Goal: Task Accomplishment & Management: Manage account settings

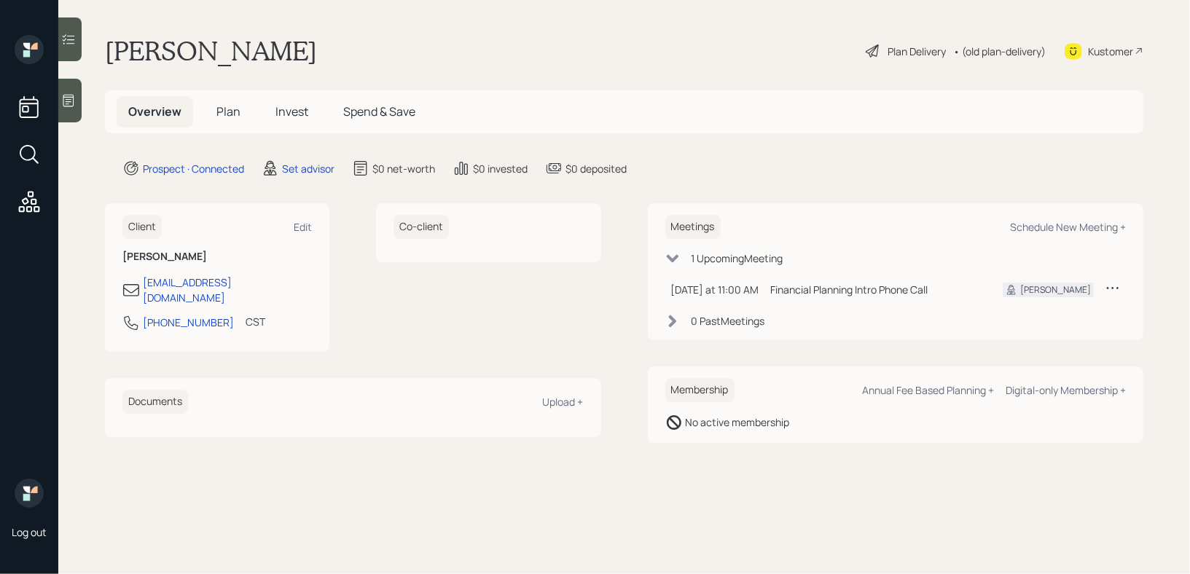
click at [73, 98] on icon at bounding box center [68, 100] width 15 height 15
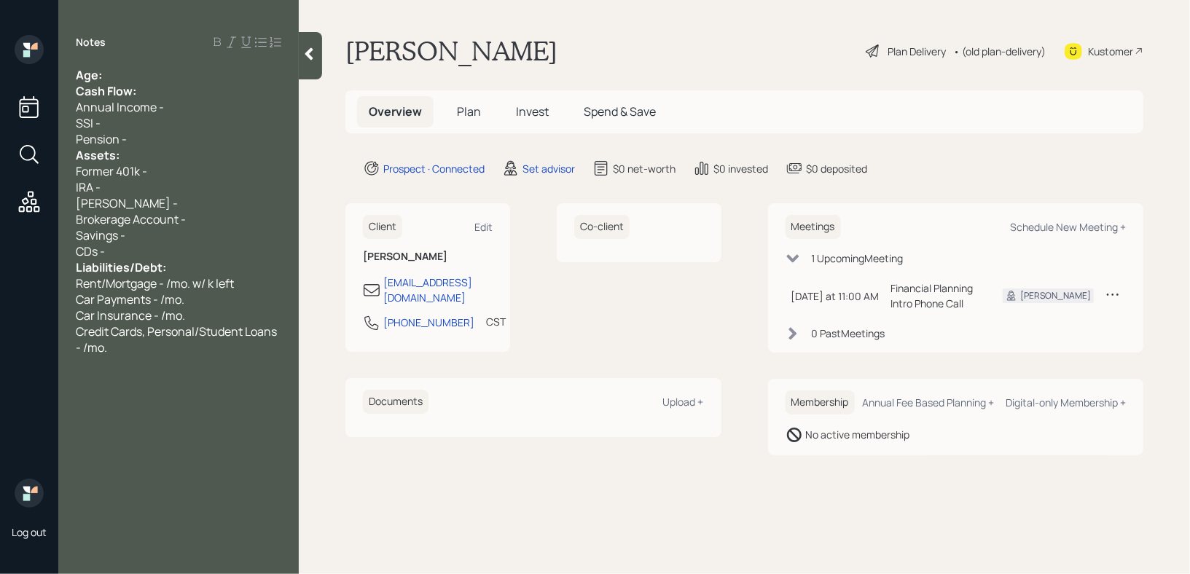
click at [144, 79] on div "Age:" at bounding box center [179, 75] width 206 height 16
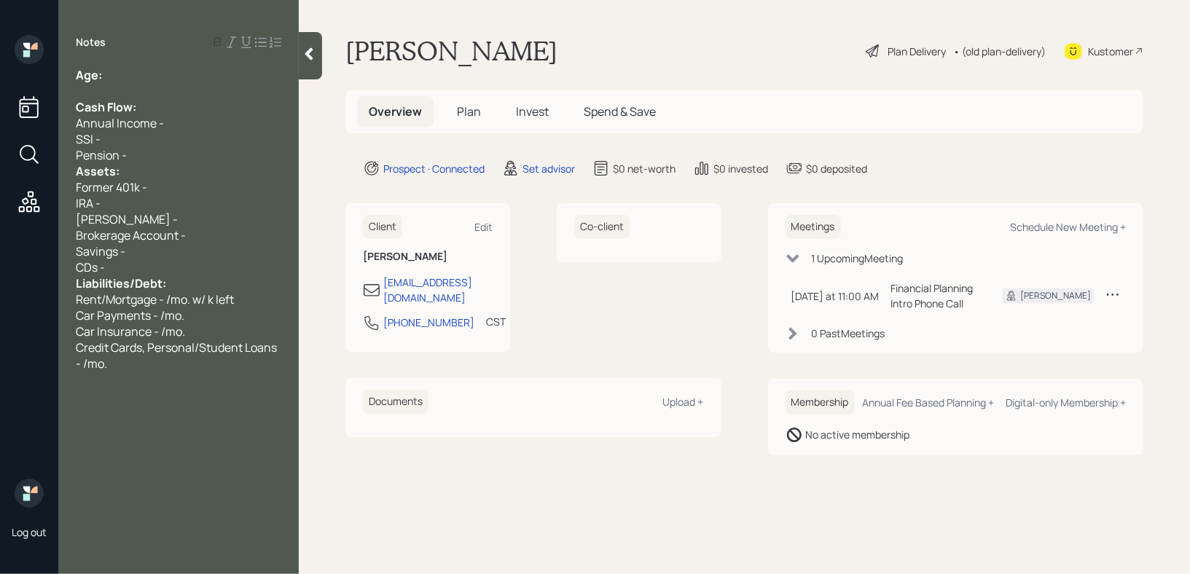
click at [173, 68] on div "Age:" at bounding box center [179, 75] width 206 height 16
drag, startPoint x: 137, startPoint y: 71, endPoint x: 104, endPoint y: 73, distance: 32.8
click at [104, 73] on div "Age: [DEMOGRAPHIC_DATA]" at bounding box center [179, 75] width 206 height 16
click at [133, 82] on div "Age: [DEMOGRAPHIC_DATA]" at bounding box center [179, 75] width 206 height 16
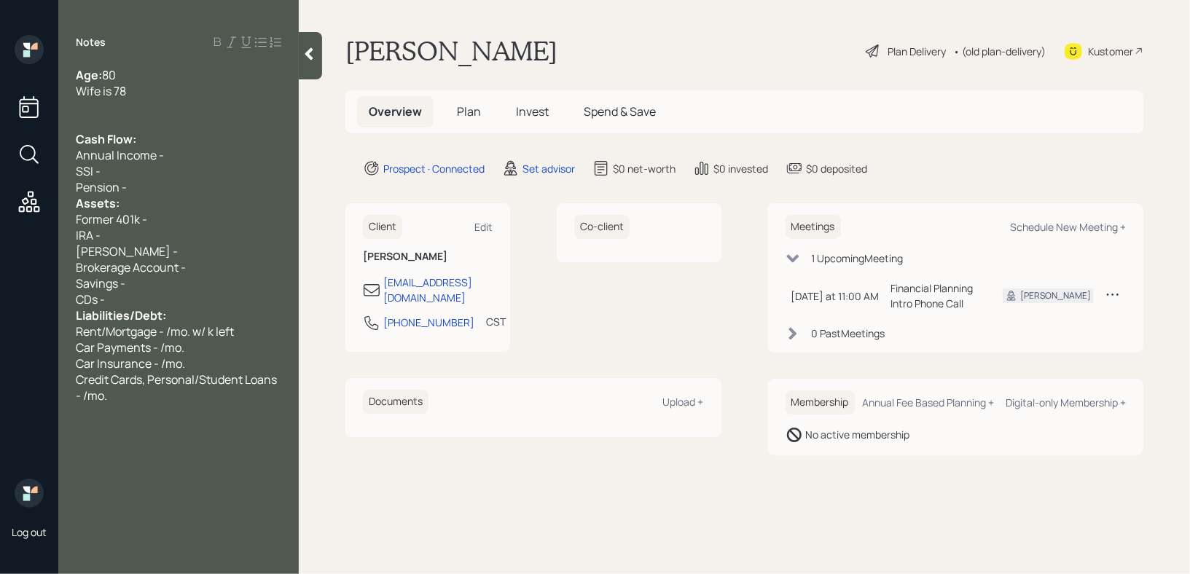
click at [189, 293] on div "CDs -" at bounding box center [179, 300] width 206 height 16
click at [190, 286] on div "Savings -" at bounding box center [179, 283] width 206 height 16
click at [226, 261] on div "Brokerage Account -" at bounding box center [179, 267] width 206 height 16
click at [225, 282] on div "Savings -" at bounding box center [179, 283] width 206 height 16
click at [219, 273] on div "Brokerage Account -" at bounding box center [179, 267] width 206 height 16
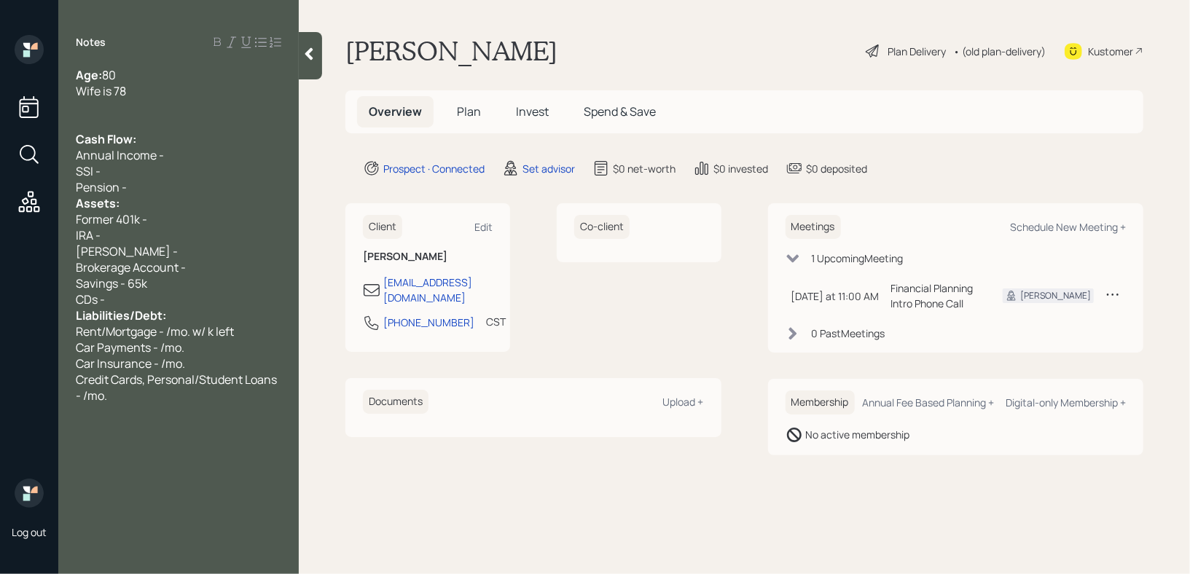
click at [173, 401] on div "Credit Cards, Personal/Student Loans - /mo." at bounding box center [179, 388] width 206 height 32
click at [198, 436] on div "in a 60/40 ratio" at bounding box center [179, 428] width 206 height 16
click at [223, 263] on div "Brokerage Account -" at bounding box center [179, 267] width 206 height 16
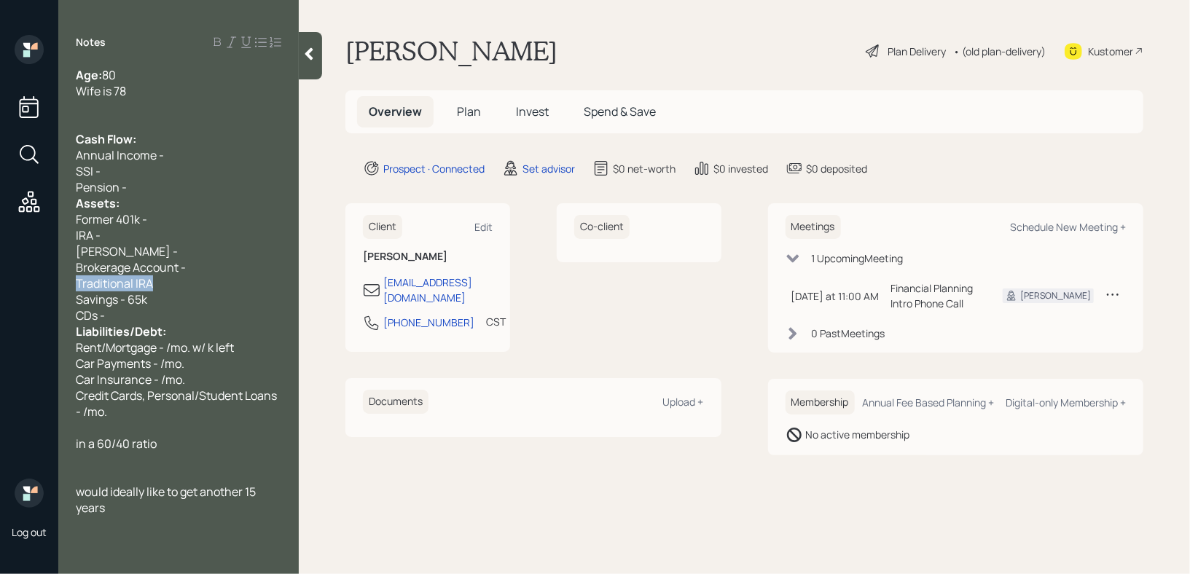
drag, startPoint x: 158, startPoint y: 283, endPoint x: 35, endPoint y: 283, distance: 123.2
click at [44, 283] on div "Log out Notes Age: [DEMOGRAPHIC_DATA] Wife is 78 Cash Flow: Annual Income - SSI…" at bounding box center [595, 287] width 1190 height 574
copy span "Traditional IRA"
click at [177, 289] on div "Traditional IRA" at bounding box center [179, 283] width 206 height 16
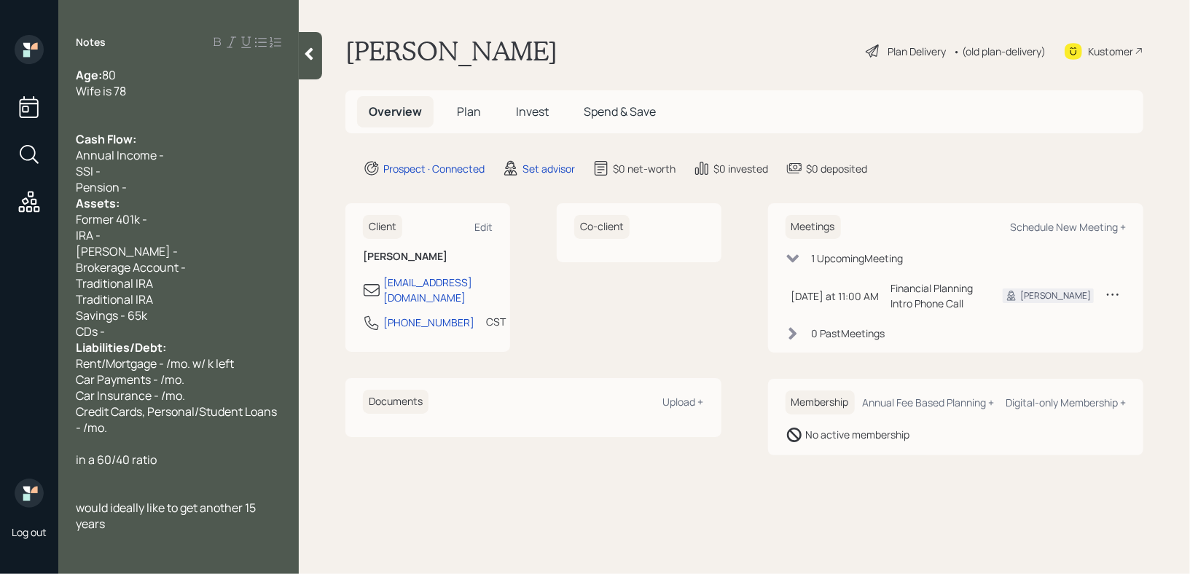
click at [79, 273] on span "Brokerage Account -" at bounding box center [131, 267] width 110 height 16
click at [259, 282] on div "Traditional IRA" at bounding box center [179, 283] width 206 height 16
click at [266, 275] on div "Joint Brokerage Account -" at bounding box center [179, 267] width 206 height 16
click at [235, 293] on div "Traditional IRA" at bounding box center [179, 300] width 206 height 16
click at [234, 280] on div "Traditional IRA" at bounding box center [179, 283] width 206 height 16
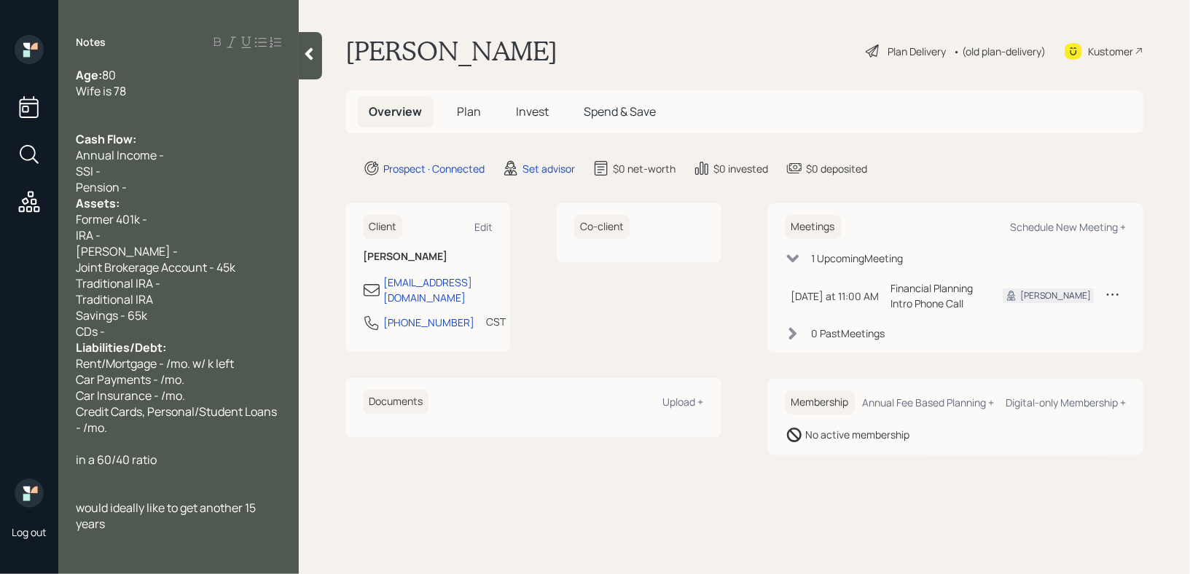
click at [227, 308] on div "Traditional IRA" at bounding box center [179, 300] width 206 height 16
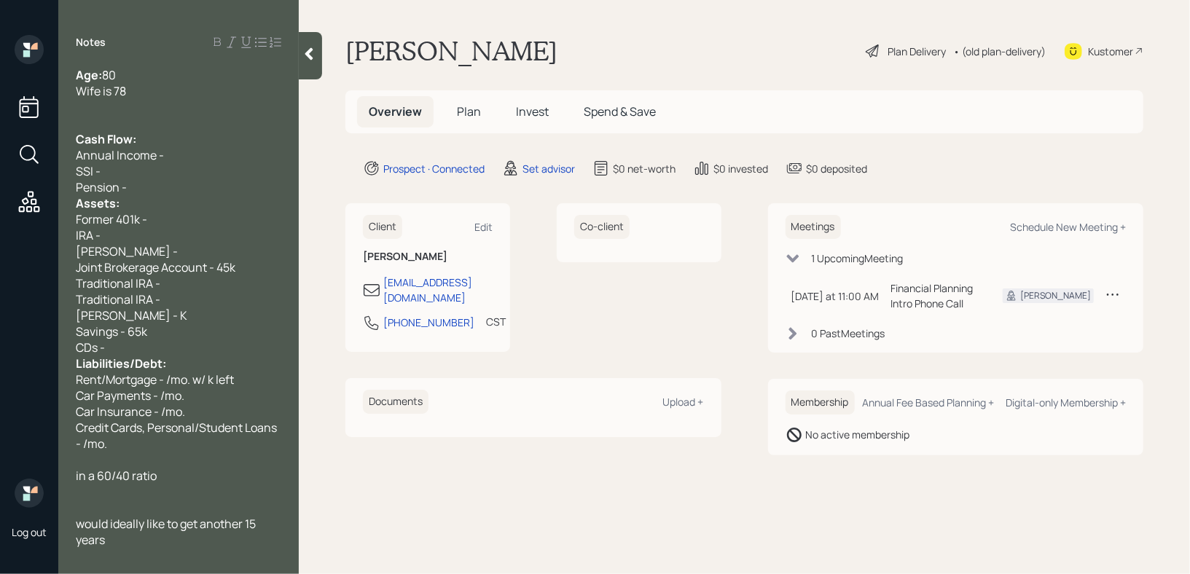
click at [227, 286] on div "Traditional IRA -" at bounding box center [179, 283] width 206 height 16
click at [196, 301] on div "Traditional IRA -" at bounding box center [179, 300] width 206 height 16
click at [156, 319] on div "[PERSON_NAME] - K" at bounding box center [179, 316] width 206 height 16
click at [168, 297] on span "Traditional IRA - k" at bounding box center [123, 300] width 95 height 16
click at [187, 475] on div "in a 60/40 ratio" at bounding box center [179, 476] width 206 height 16
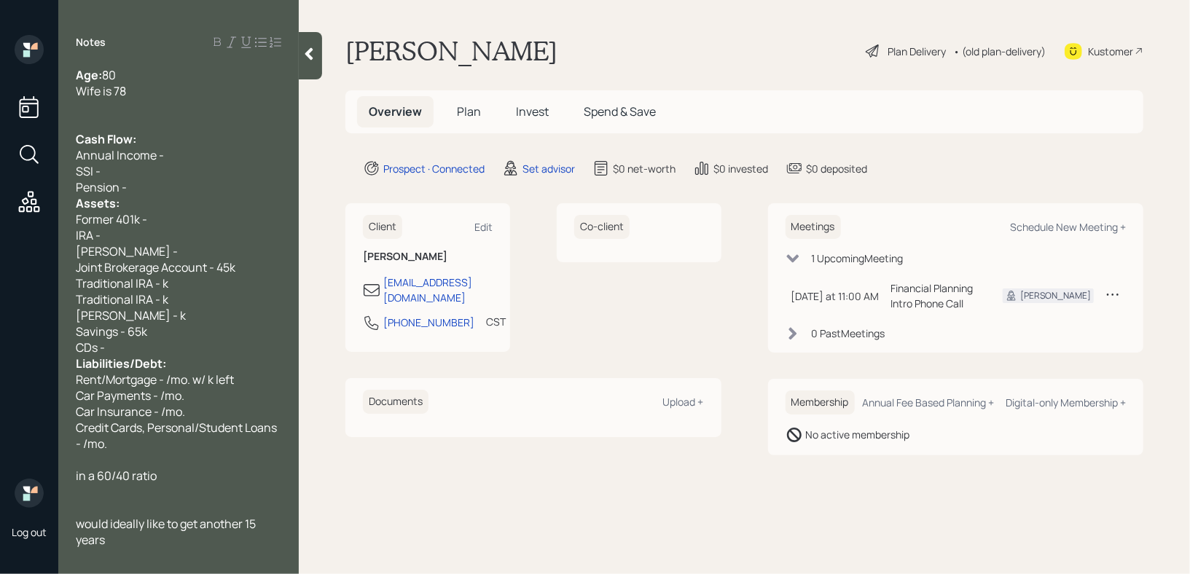
click at [163, 292] on span "Traditional IRA - k" at bounding box center [122, 283] width 93 height 16
click at [155, 286] on span "Traditional IRA - 400k" at bounding box center [133, 283] width 114 height 16
click at [114, 321] on span "[PERSON_NAME] - k" at bounding box center [131, 316] width 110 height 16
click at [133, 324] on span "[PERSON_NAME] - k" at bounding box center [131, 316] width 110 height 16
click at [175, 294] on div "Traditional IRA - k" at bounding box center [179, 300] width 206 height 16
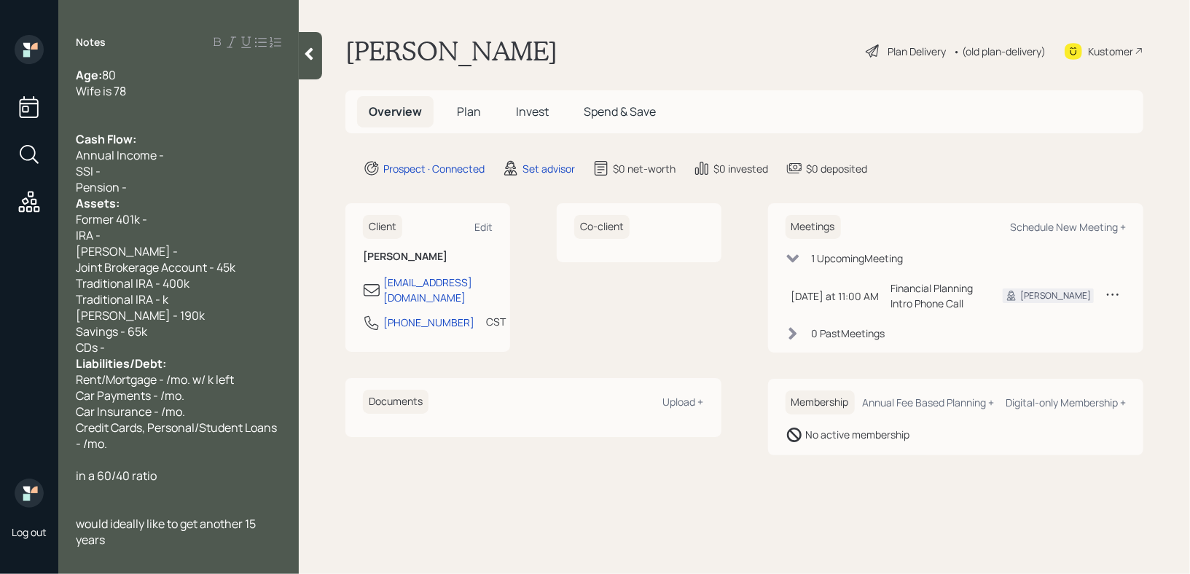
click at [165, 290] on span "Traditional IRA - 400k" at bounding box center [133, 283] width 114 height 16
click at [165, 302] on span "Traditional IRA - k" at bounding box center [122, 300] width 93 height 16
click at [163, 287] on span "Traditional IRA - 400k" at bounding box center [133, 283] width 114 height 16
click at [157, 287] on span "Traditional IRA - 400k" at bounding box center [133, 283] width 114 height 16
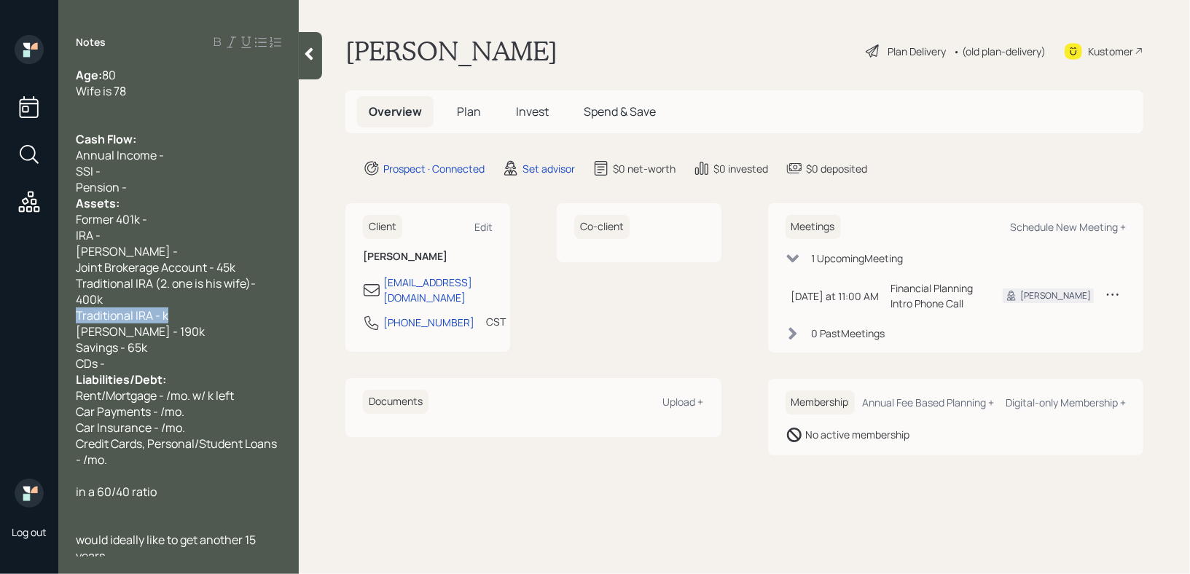
drag, startPoint x: 175, startPoint y: 316, endPoint x: 0, endPoint y: 316, distance: 174.9
click at [0, 316] on div "Log out Notes Age: [DEMOGRAPHIC_DATA] Wife is 78 Cash Flow: Annual Income - SSI…" at bounding box center [595, 287] width 1190 height 574
click at [198, 90] on div "Wife is 78" at bounding box center [179, 91] width 206 height 16
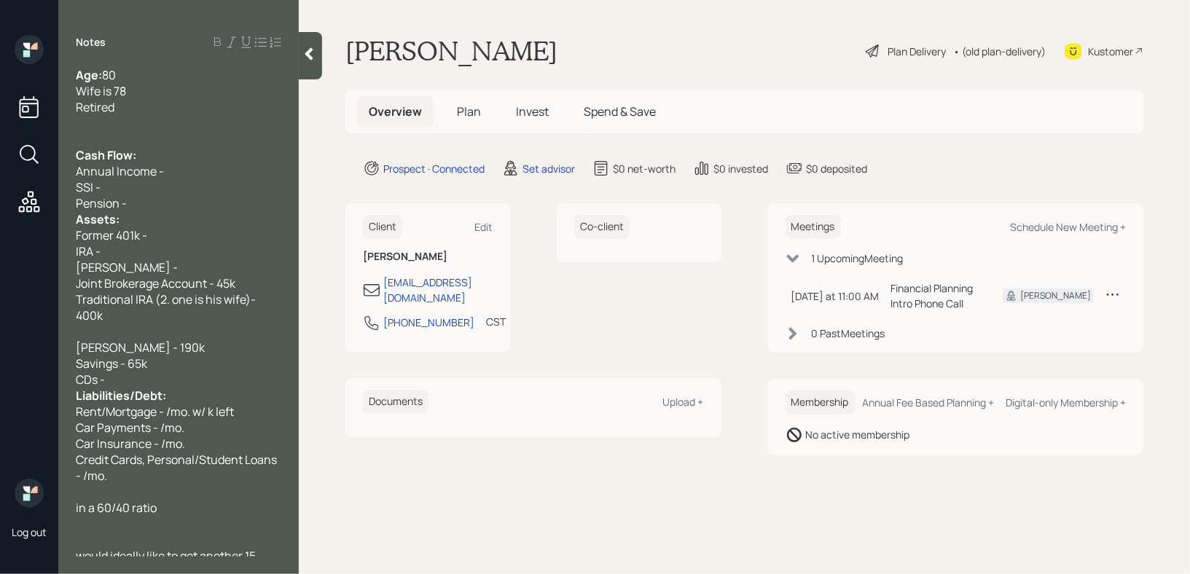
click at [120, 334] on div at bounding box center [179, 332] width 206 height 16
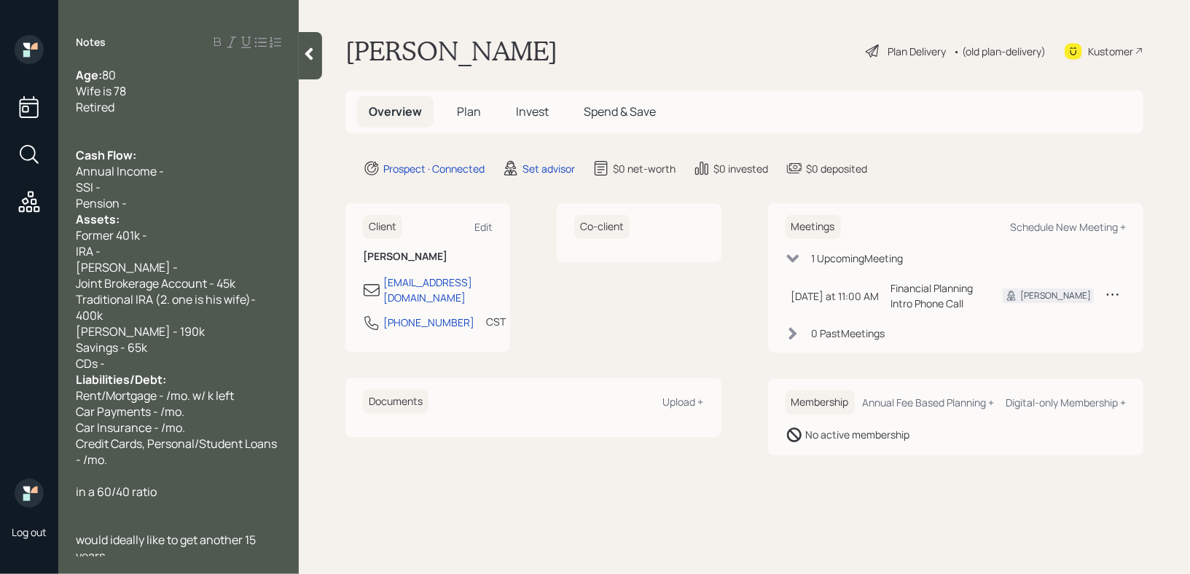
click at [141, 370] on div "CDs -" at bounding box center [179, 364] width 206 height 16
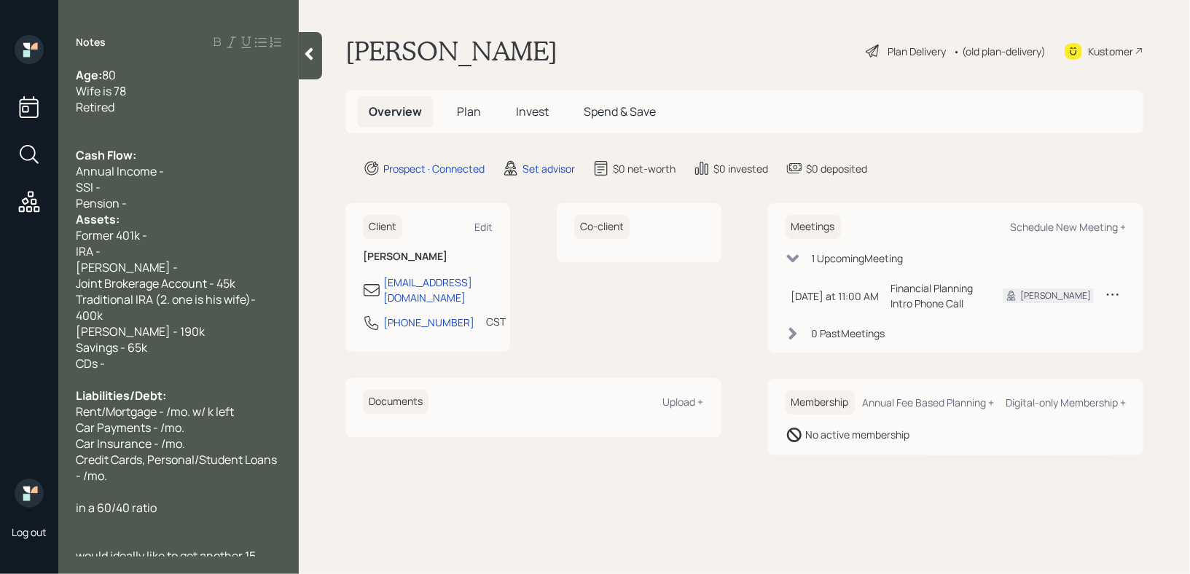
click at [172, 484] on div "Credit Cards, Personal/Student Loans - /mo." at bounding box center [179, 468] width 206 height 32
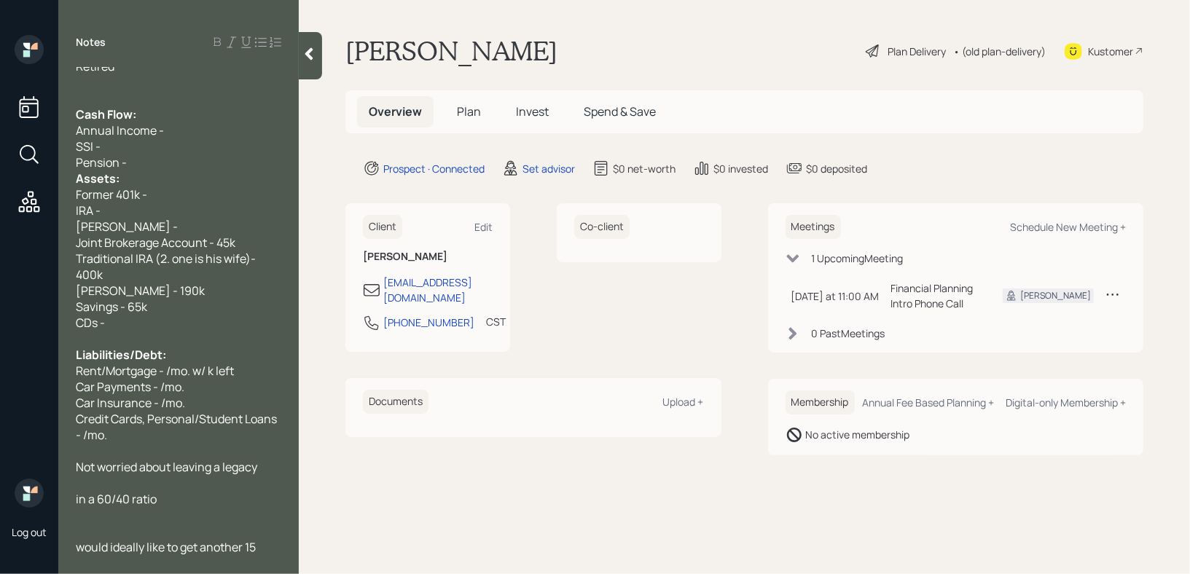
scroll to position [47, 0]
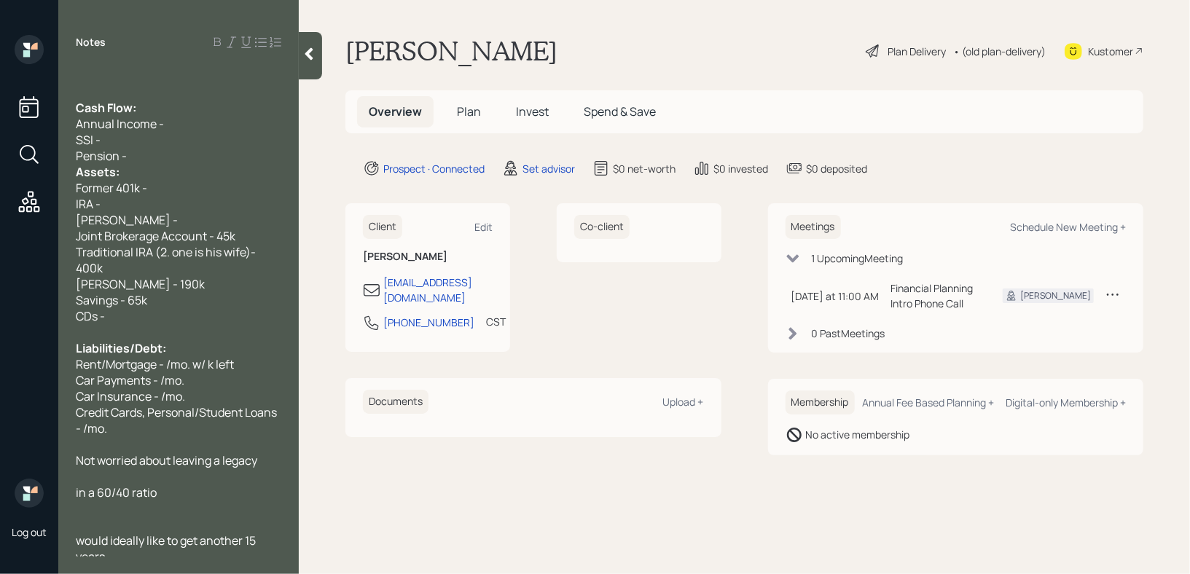
click at [141, 168] on div "Assets:" at bounding box center [179, 172] width 206 height 16
click at [152, 160] on div "Pension -" at bounding box center [179, 156] width 206 height 16
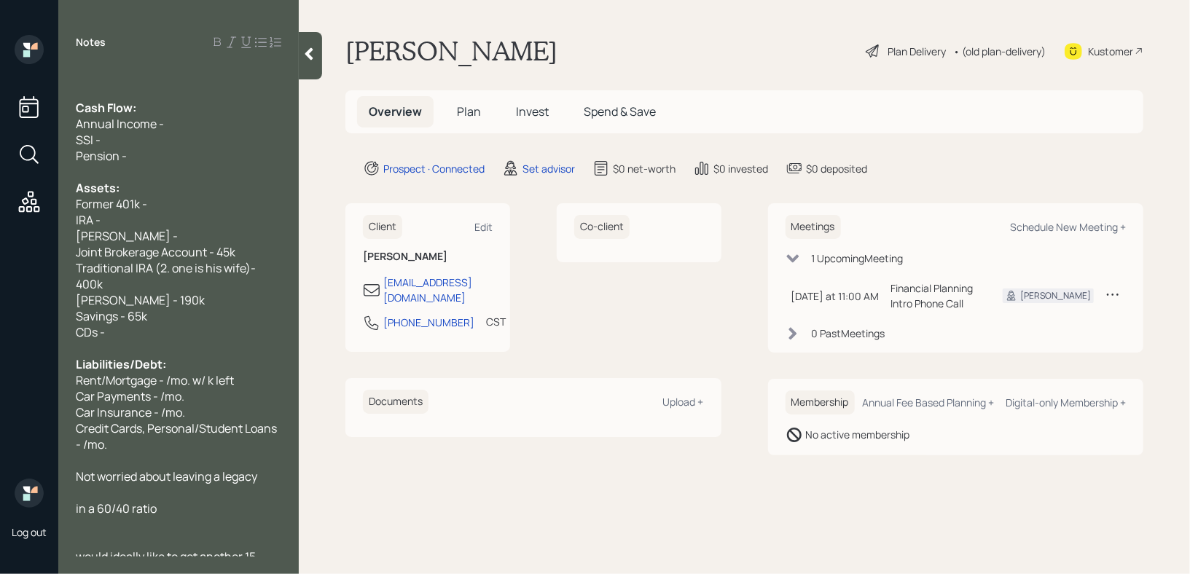
click at [78, 108] on span "Cash Flow:" at bounding box center [106, 108] width 60 height 16
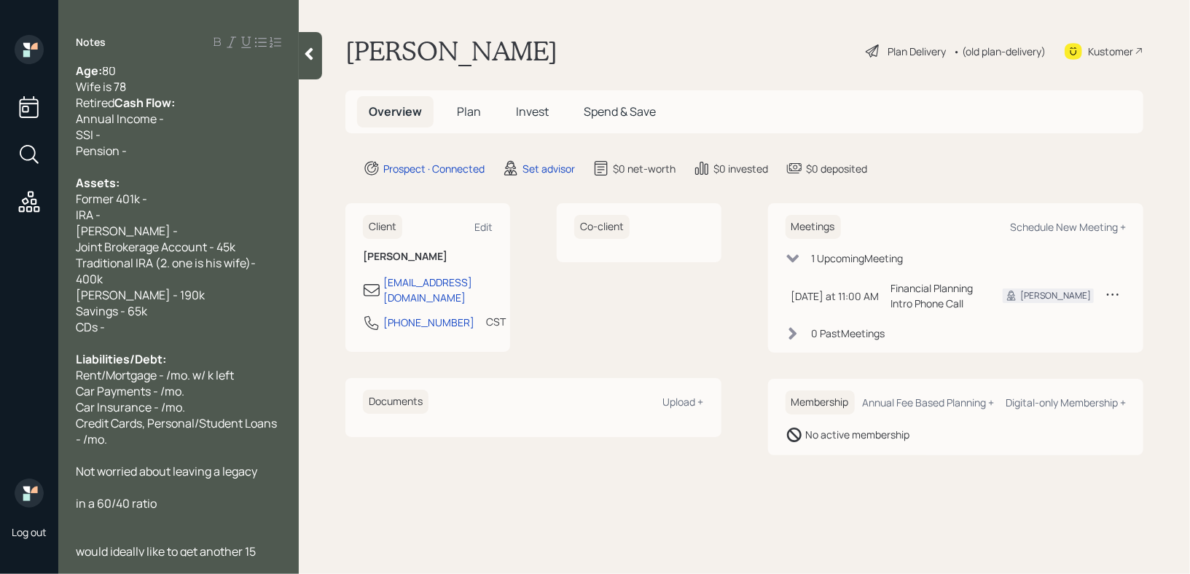
scroll to position [0, 0]
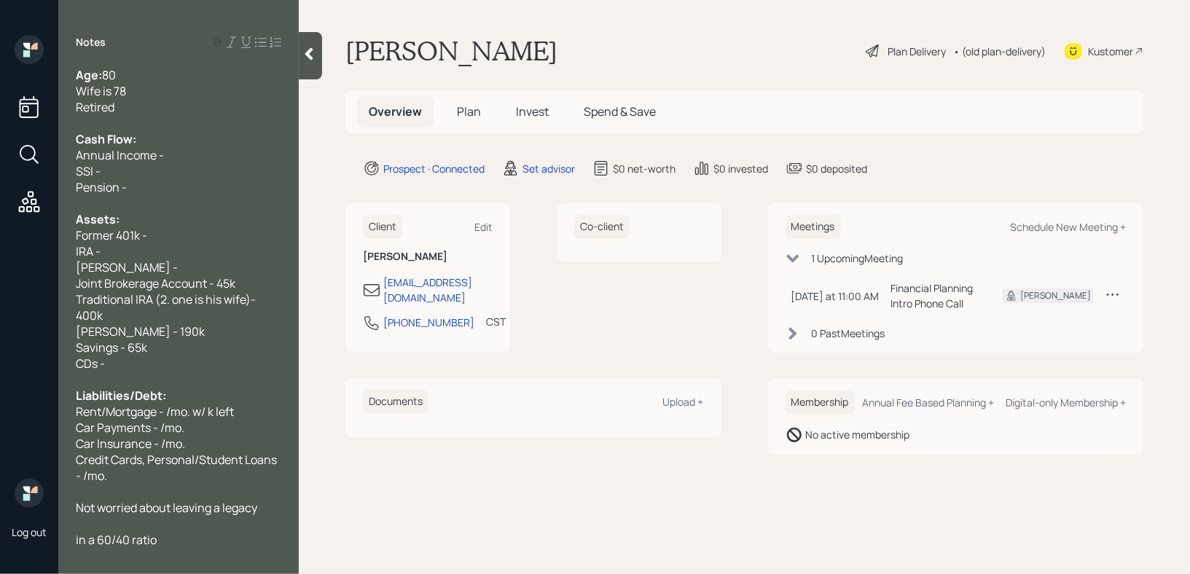
click at [146, 139] on div "Cash Flow:" at bounding box center [179, 139] width 206 height 16
click at [176, 160] on div "Annual Income -" at bounding box center [179, 155] width 206 height 16
click at [191, 160] on div "Annual Income -" at bounding box center [179, 155] width 206 height 16
click at [175, 185] on div "Pension -" at bounding box center [179, 187] width 206 height 16
drag, startPoint x: 175, startPoint y: 185, endPoint x: 36, endPoint y: 183, distance: 139.2
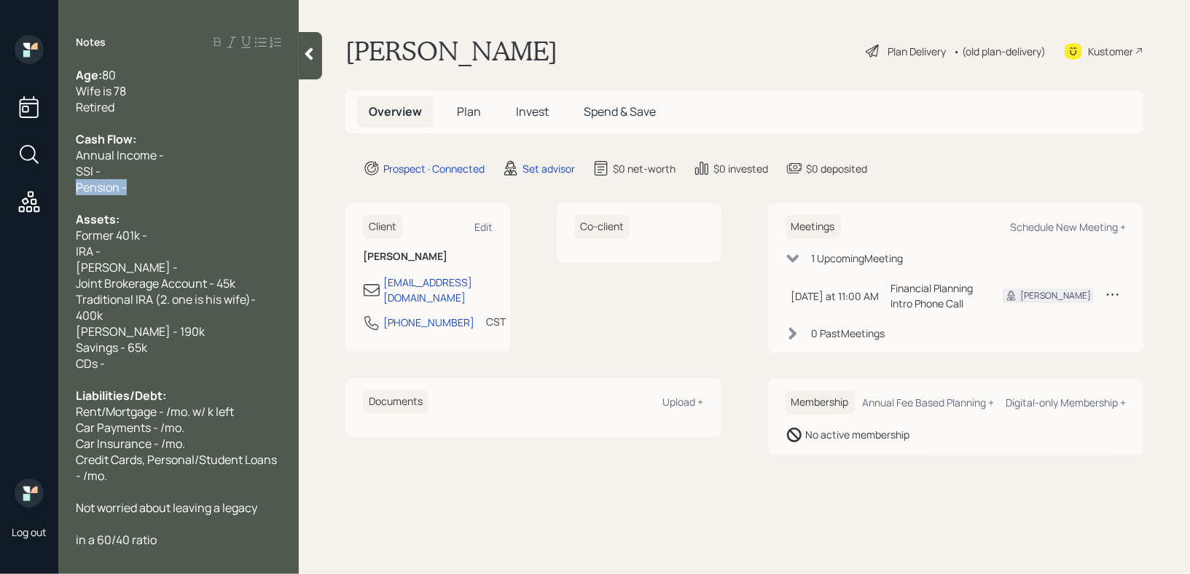
click at [36, 183] on div "Log out Notes Age: [DEMOGRAPHIC_DATA] Wife is 78 Retired Cash Flow: Annual Inco…" at bounding box center [595, 287] width 1190 height 574
click at [112, 183] on span "Pension -" at bounding box center [101, 187] width 51 height 16
click at [123, 174] on div "SSI -" at bounding box center [179, 171] width 206 height 16
drag, startPoint x: 130, startPoint y: 194, endPoint x: 0, endPoint y: 200, distance: 130.6
click at [0, 200] on div "Log out Notes Age: [DEMOGRAPHIC_DATA] Wife is 78 Retired Cash Flow: Annual Inco…" at bounding box center [595, 287] width 1190 height 574
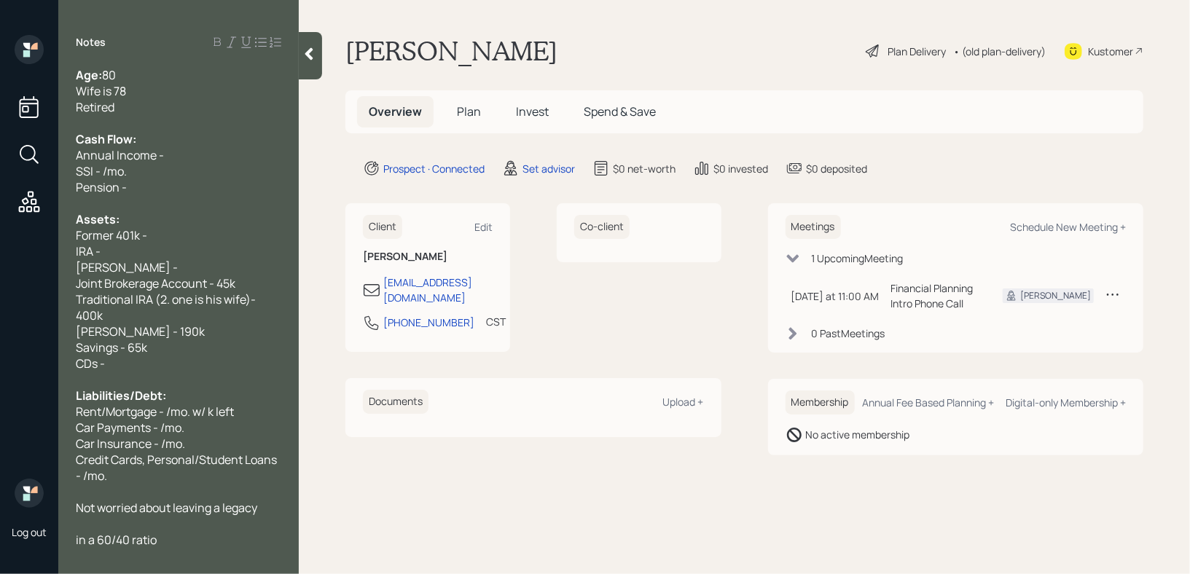
drag, startPoint x: 141, startPoint y: 194, endPoint x: 8, endPoint y: 194, distance: 132.6
click at [8, 194] on div "Log out Notes Age: [DEMOGRAPHIC_DATA] Wife is 78 Retired Cash Flow: Annual Inco…" at bounding box center [595, 287] width 1190 height 574
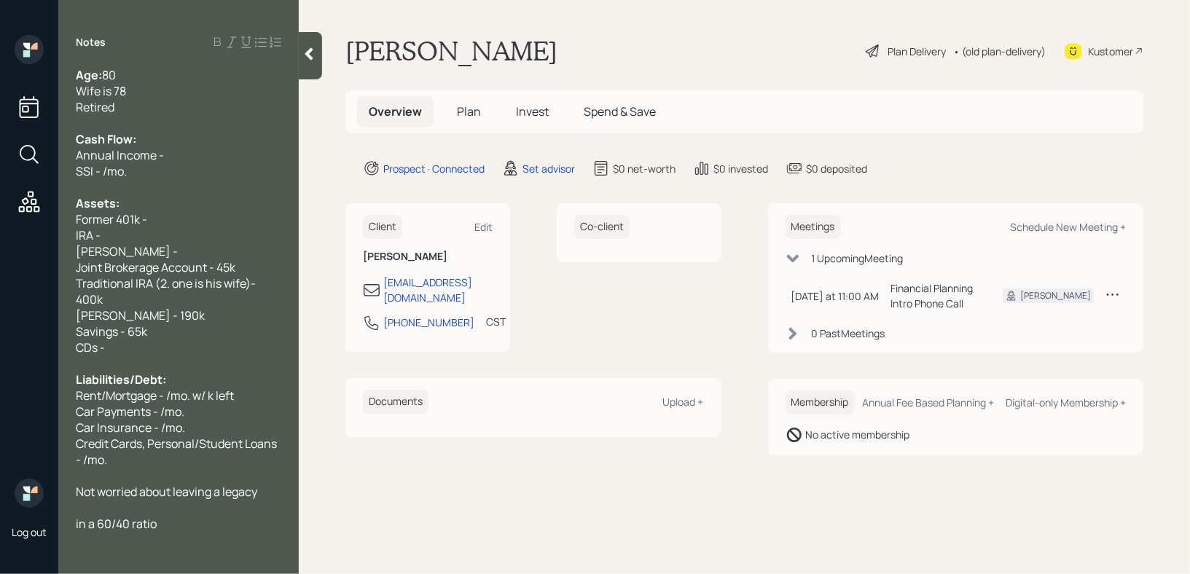
click at [144, 256] on div "[PERSON_NAME] -" at bounding box center [179, 251] width 206 height 16
drag, startPoint x: 147, startPoint y: 254, endPoint x: 69, endPoint y: 219, distance: 86.1
click at [69, 219] on div "Age: [DEMOGRAPHIC_DATA] Wife is 78 Retired Cash Flow: Annual Income - SSI - /mo…" at bounding box center [178, 312] width 241 height 490
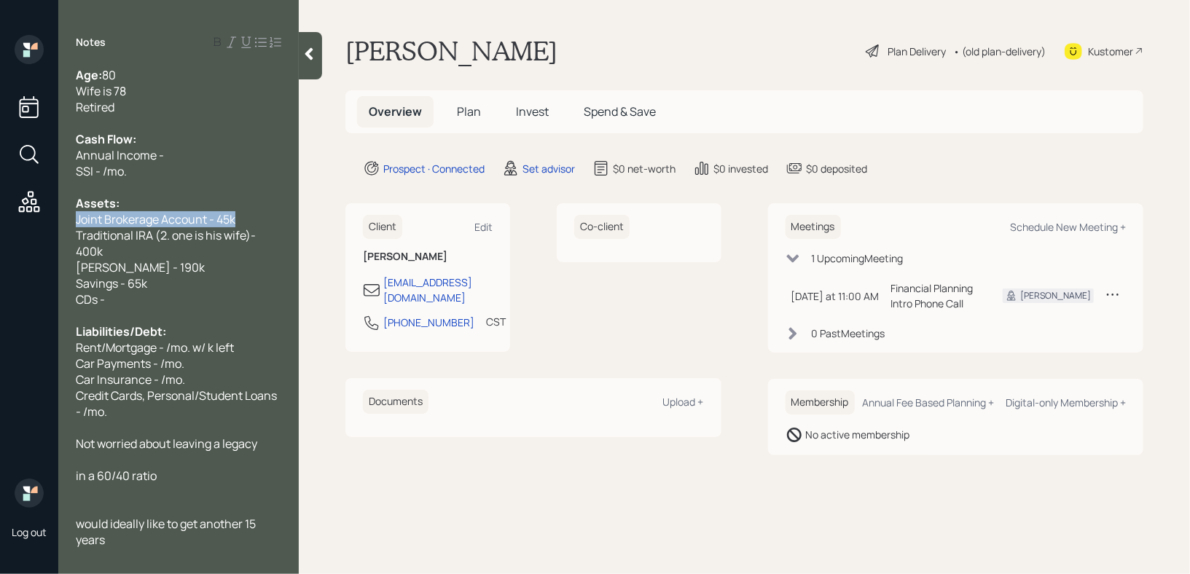
drag, startPoint x: 141, startPoint y: 217, endPoint x: 0, endPoint y: 217, distance: 141.4
click at [0, 217] on div "Log out Notes Age: [DEMOGRAPHIC_DATA] Wife is 78 Retired Cash Flow: Annual Inco…" at bounding box center [595, 287] width 1190 height 574
copy span "Joint Brokerage Account - 45k"
click at [246, 239] on span "Traditional IRA (2. one is his wife)- 400k" at bounding box center [167, 243] width 182 height 32
click at [217, 239] on span "Traditional IRA (2. one is his wifes)- 400k" at bounding box center [170, 243] width 189 height 32
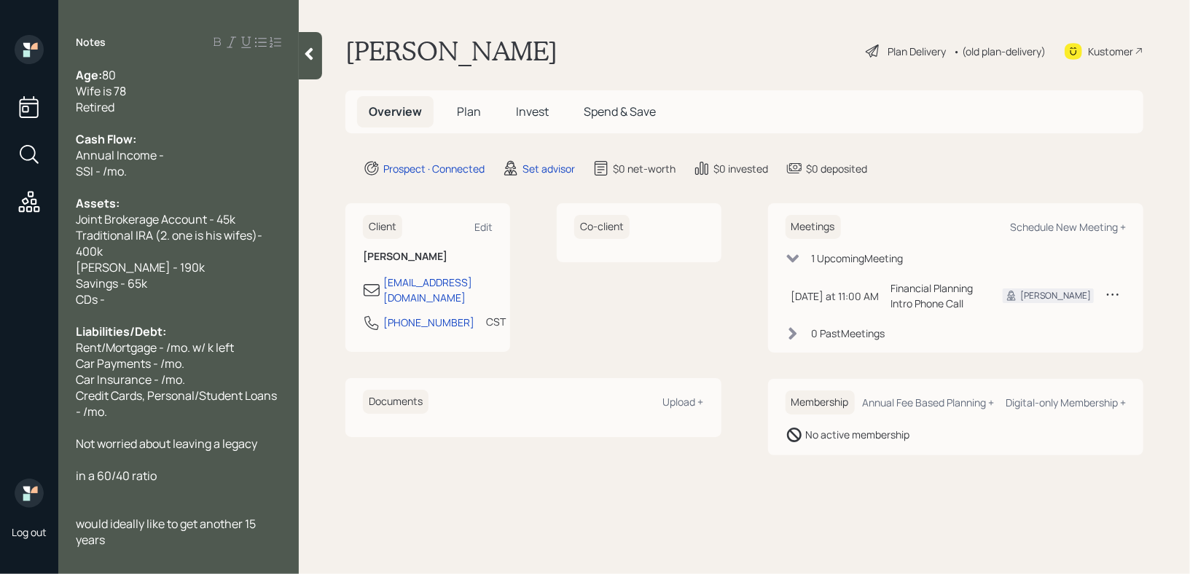
click at [217, 251] on div "Traditional IRA (2. one is his wifes)- 400k" at bounding box center [179, 243] width 206 height 32
click at [217, 258] on div "Traditional IRA (2. one is his wifes)- 400k" at bounding box center [179, 243] width 206 height 32
click at [216, 273] on div "[PERSON_NAME] - 190k" at bounding box center [179, 267] width 206 height 16
click at [216, 282] on div "Savings - 65k" at bounding box center [179, 283] width 206 height 16
click at [219, 267] on div "[PERSON_NAME] - 190k" at bounding box center [179, 267] width 206 height 16
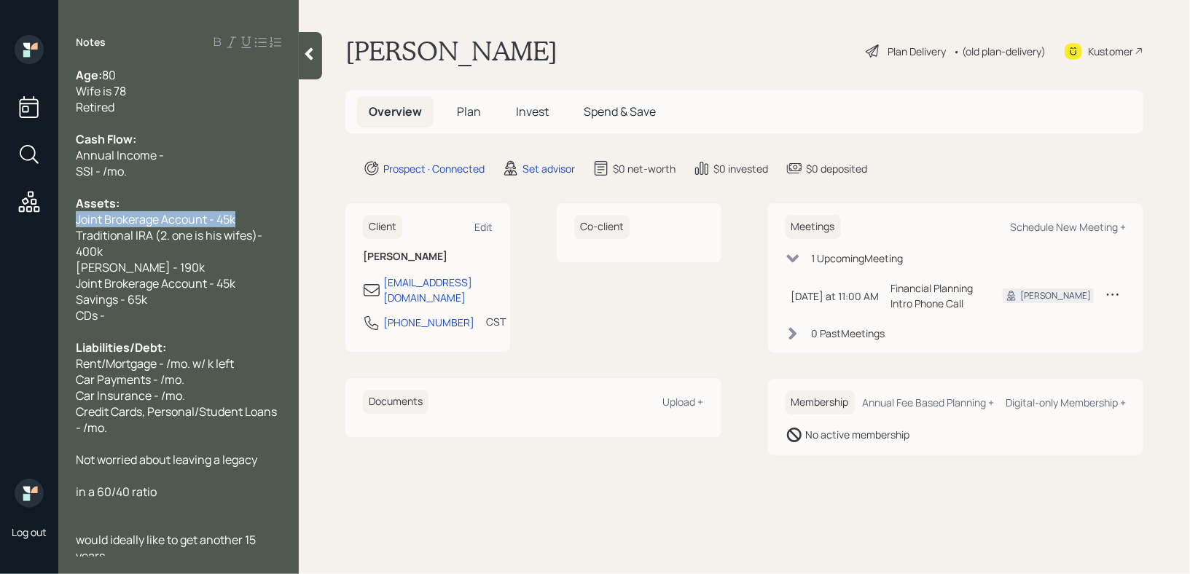
drag, startPoint x: 257, startPoint y: 220, endPoint x: 0, endPoint y: 220, distance: 256.5
click at [0, 220] on div "Log out Notes Age: [DEMOGRAPHIC_DATA] Wife is 78 Retired Cash Flow: Annual Inco…" at bounding box center [595, 287] width 1190 height 574
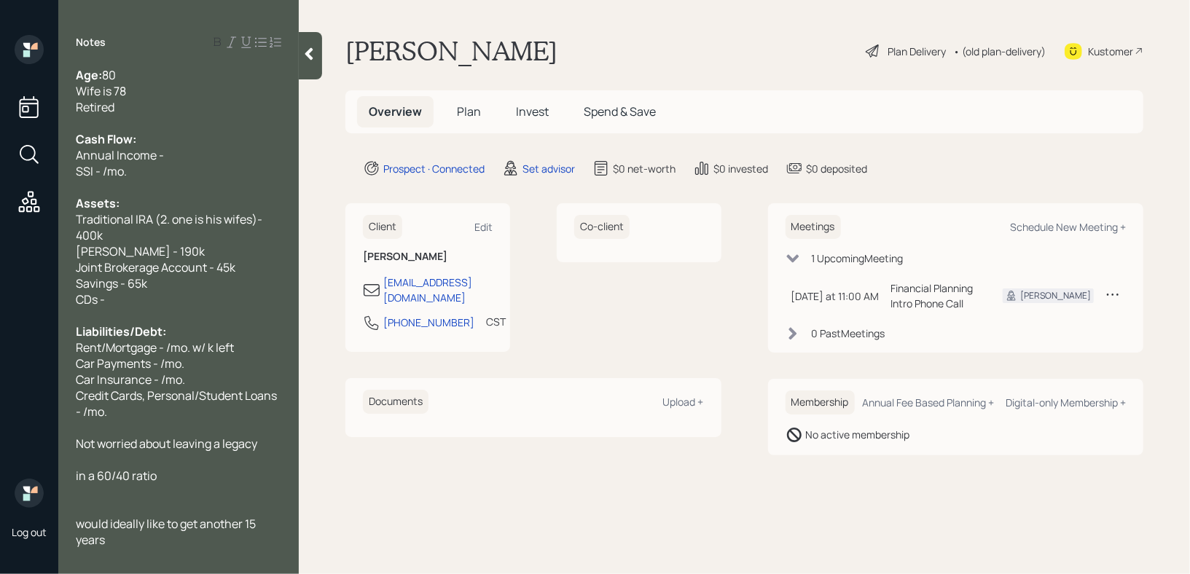
click at [247, 273] on div "Joint Brokerage Account - 45k" at bounding box center [179, 267] width 206 height 16
click at [170, 158] on div "Annual Income -" at bounding box center [179, 155] width 206 height 16
click at [152, 154] on span "Annual Income - 47k" at bounding box center [130, 155] width 109 height 16
click at [158, 156] on span "Annual Income - 47k" at bounding box center [130, 155] width 109 height 16
drag, startPoint x: 138, startPoint y: 171, endPoint x: 0, endPoint y: 171, distance: 137.7
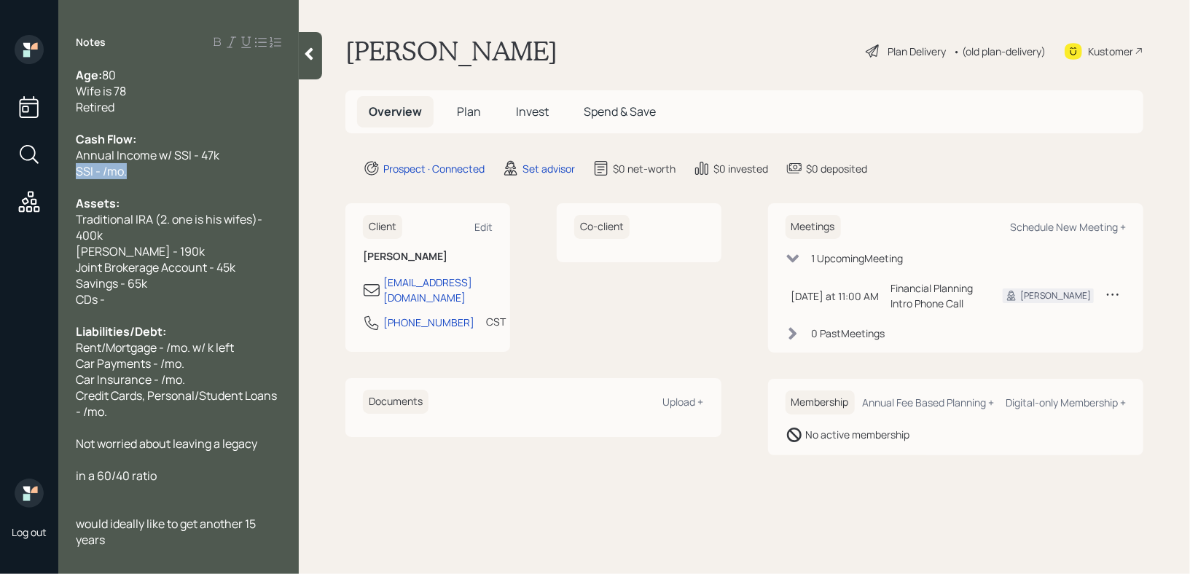
click at [0, 171] on div "Log out Notes Age: [DEMOGRAPHIC_DATA] Wife is 78 Retired Cash Flow: Annual Inco…" at bounding box center [595, 287] width 1190 height 574
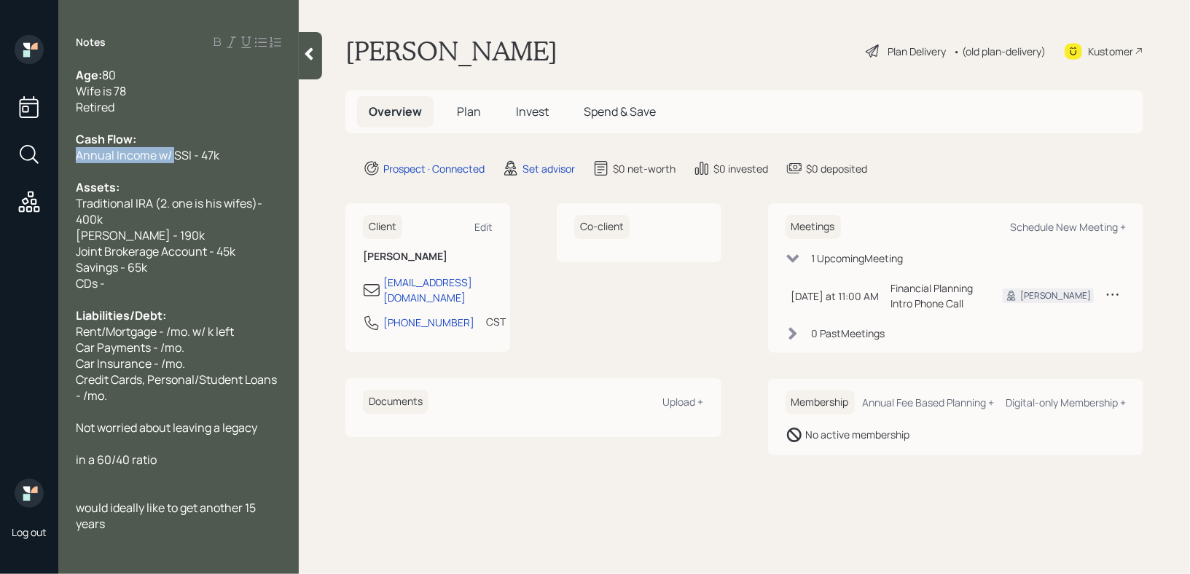
drag, startPoint x: 173, startPoint y: 158, endPoint x: 0, endPoint y: 158, distance: 172.7
click at [0, 158] on div "Log out Notes Age: [DEMOGRAPHIC_DATA] Wife is 78 Retired Cash Flow: Annual Inco…" at bounding box center [595, 287] width 1190 height 574
click at [136, 149] on div "SSI - 47k" at bounding box center [179, 155] width 206 height 16
click at [148, 271] on div "Savings - 65k" at bounding box center [179, 267] width 206 height 16
click at [174, 318] on div "Liabilities/Debt:" at bounding box center [179, 316] width 206 height 16
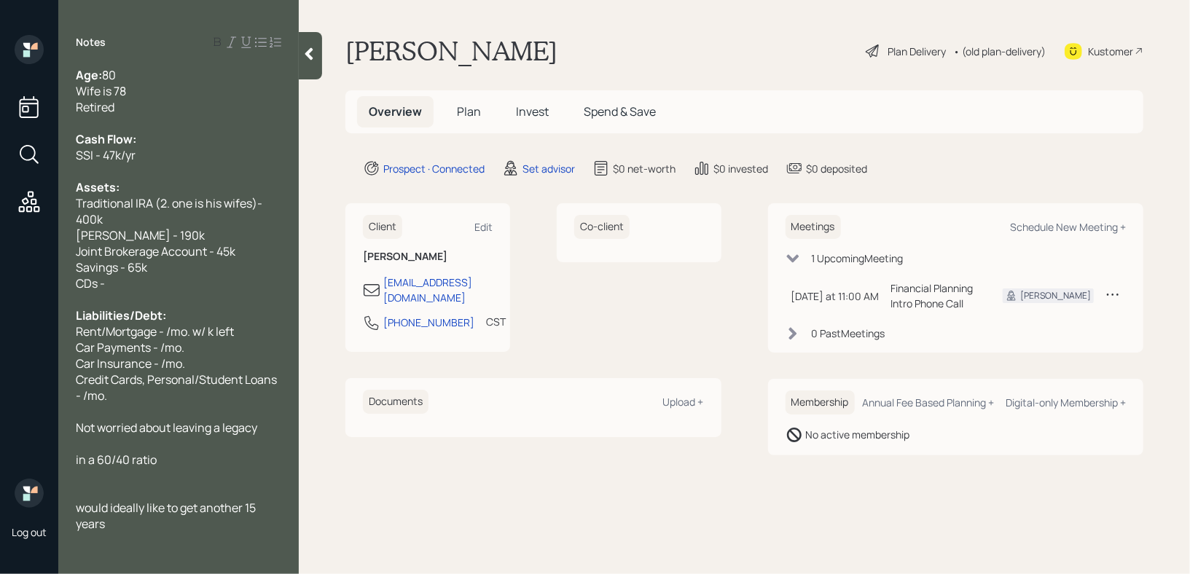
click at [172, 169] on div at bounding box center [179, 171] width 206 height 16
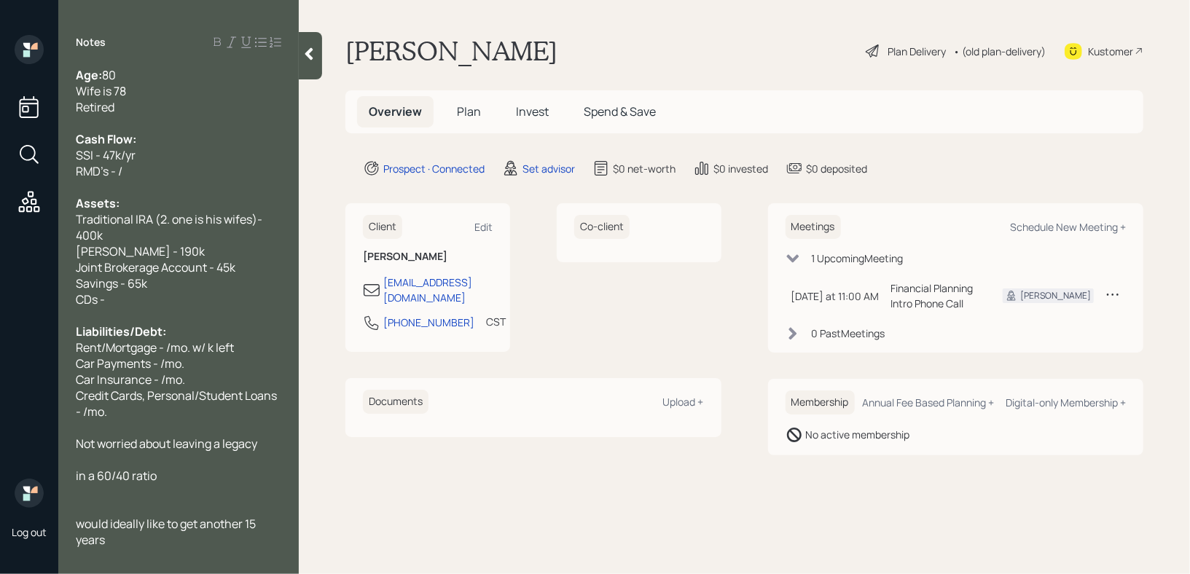
click at [118, 171] on span "RMD's - /" at bounding box center [99, 171] width 47 height 16
click at [154, 236] on div "Traditional IRA (2. one is his wifes)- 400k" at bounding box center [179, 227] width 206 height 32
click at [139, 294] on div "CDs -" at bounding box center [179, 300] width 206 height 16
drag, startPoint x: 139, startPoint y: 302, endPoint x: 0, endPoint y: 302, distance: 139.2
click at [0, 302] on div "Log out Notes Age: [DEMOGRAPHIC_DATA] Wife is 78 Retired Cash Flow: SSI - 47k/y…" at bounding box center [595, 287] width 1190 height 574
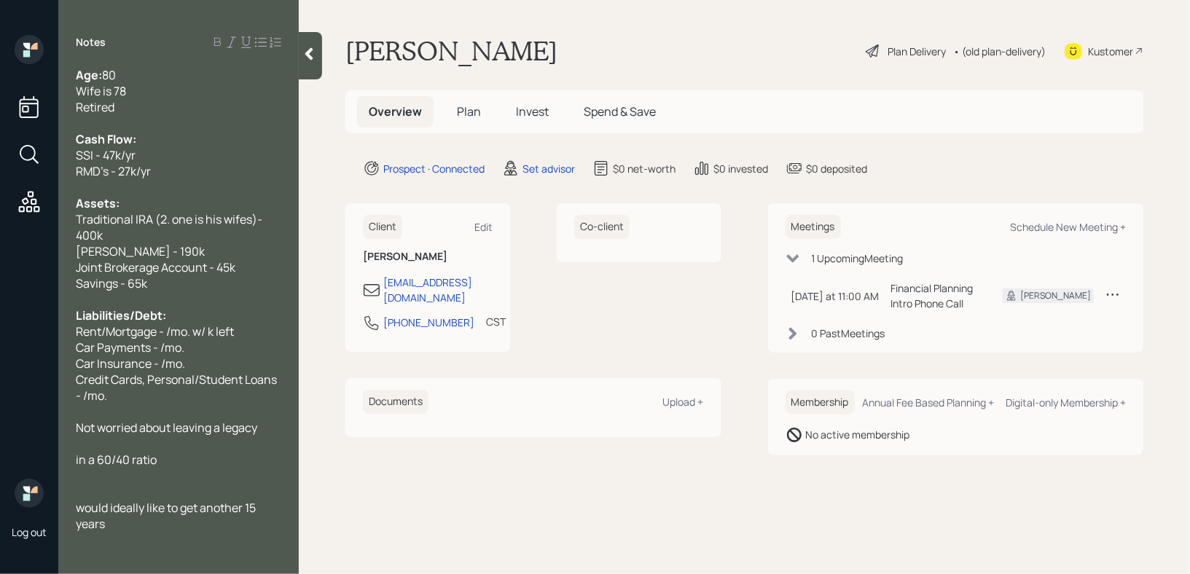
click at [104, 324] on span "Liabilities/Debt:" at bounding box center [121, 316] width 90 height 16
click at [226, 345] on div "Car Payments - /mo." at bounding box center [179, 348] width 206 height 16
click at [235, 291] on div "Savings - 65k" at bounding box center [179, 283] width 206 height 16
click at [230, 340] on span "Rent/Mortgage - /mo. w/ k left" at bounding box center [155, 332] width 158 height 16
click at [230, 316] on div "Liabilities/Debt:" at bounding box center [179, 316] width 206 height 16
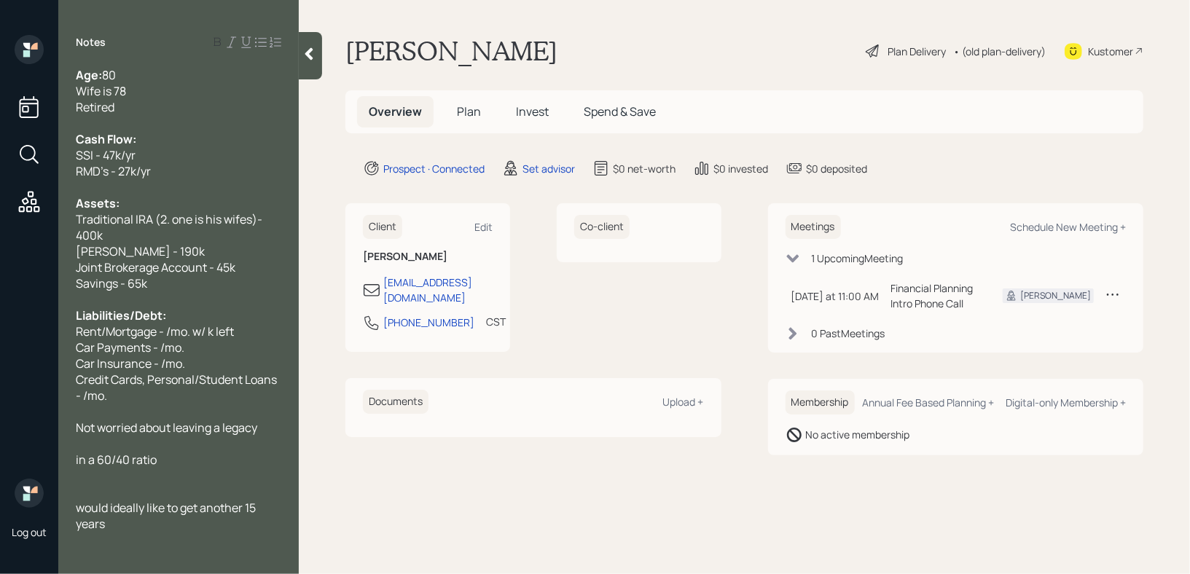
click at [181, 187] on div at bounding box center [179, 187] width 206 height 16
drag, startPoint x: 237, startPoint y: 186, endPoint x: 0, endPoint y: 186, distance: 236.9
click at [0, 186] on div "Log out Notes Age: [DEMOGRAPHIC_DATA] Wife is 78 Retired Cash Flow: SSI - 47k/y…" at bounding box center [595, 287] width 1190 height 574
click at [163, 297] on div at bounding box center [179, 300] width 206 height 16
click at [182, 273] on span "Joint Brokerage Account - 45k" at bounding box center [156, 267] width 160 height 16
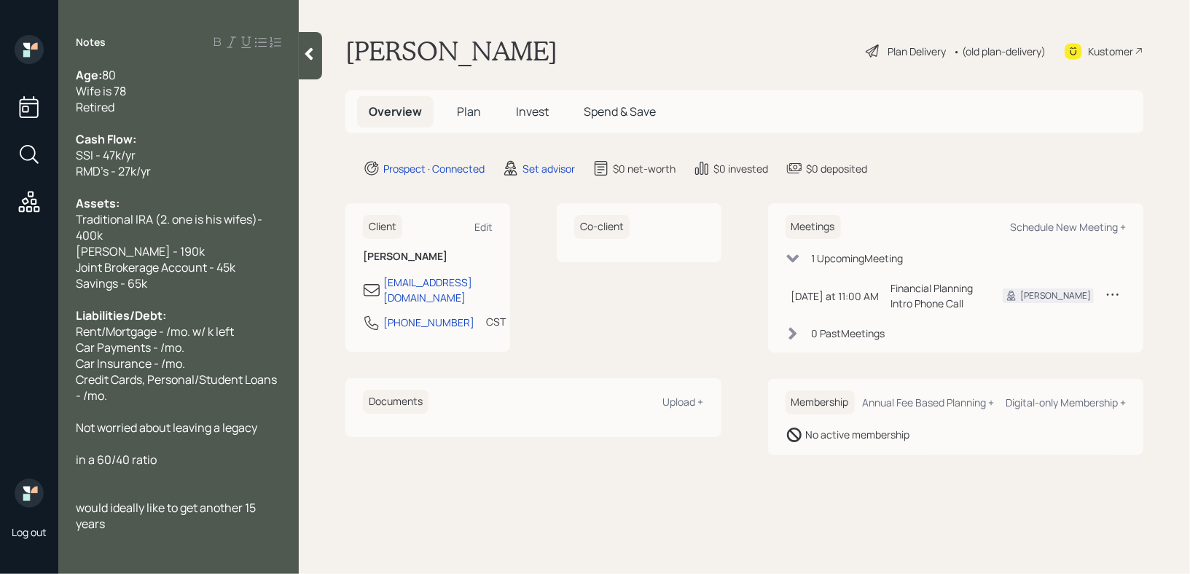
click at [182, 283] on div "Savings - 65k" at bounding box center [179, 283] width 206 height 16
click at [208, 176] on div "RMD's - 27k/yr" at bounding box center [179, 171] width 206 height 16
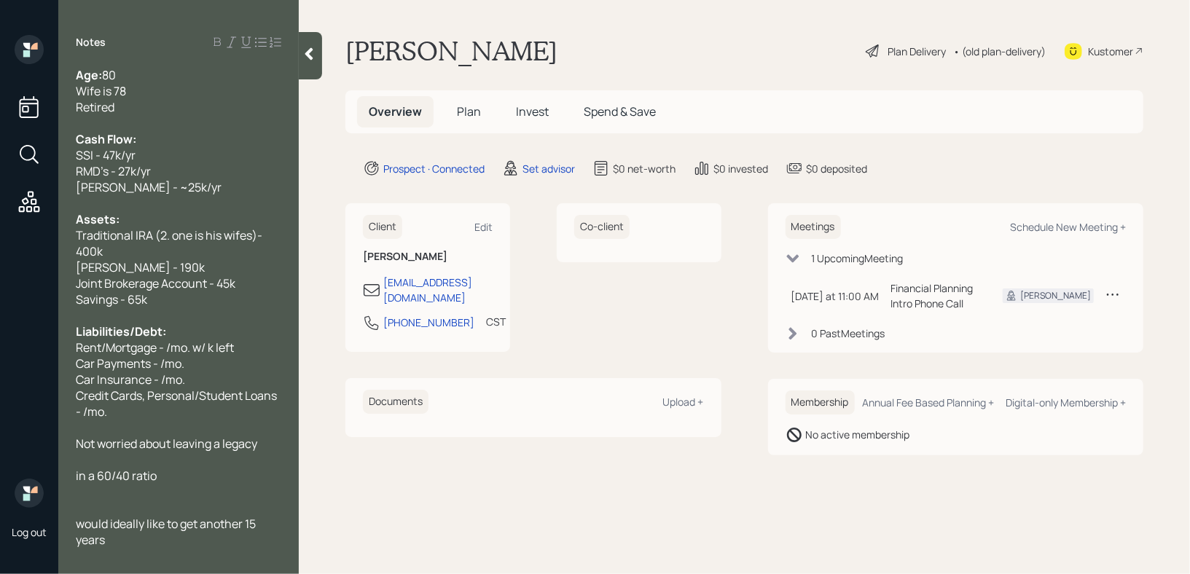
click at [137, 195] on span "[PERSON_NAME] - ~25k/yr" at bounding box center [149, 187] width 146 height 16
click at [168, 195] on span "[PERSON_NAME] - ~25k/yr" at bounding box center [149, 187] width 146 height 16
click at [189, 193] on div "[PERSON_NAME] - ~25k/yr" at bounding box center [179, 187] width 206 height 16
click at [170, 307] on div "Savings - 65k" at bounding box center [179, 300] width 206 height 16
click at [163, 351] on span "Rent/Mortgage - /mo. w/ k left" at bounding box center [155, 348] width 158 height 16
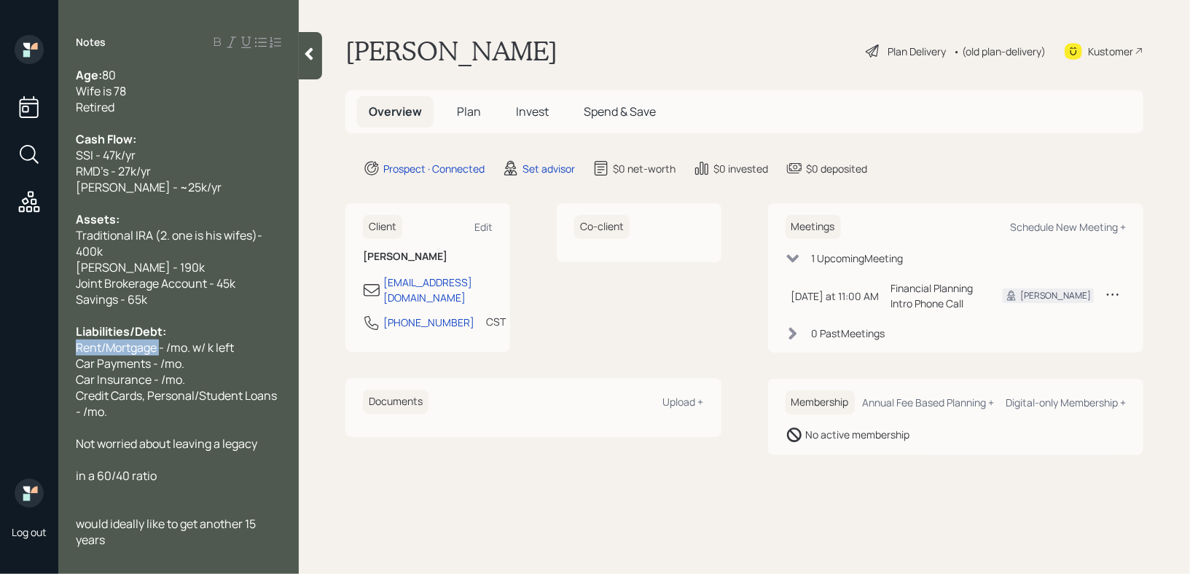
drag, startPoint x: 163, startPoint y: 351, endPoint x: 15, endPoint y: 351, distance: 148.7
click at [17, 351] on div "Log out Notes Age: [DEMOGRAPHIC_DATA] Wife is 78 Retired Cash Flow: SSI - 47k/y…" at bounding box center [595, 287] width 1190 height 574
click at [247, 359] on div "Car Payments - /mo." at bounding box center [179, 364] width 206 height 16
drag, startPoint x: 108, startPoint y: 346, endPoint x: 44, endPoint y: 346, distance: 64.1
click at [44, 346] on div "Log out Notes Age: [DEMOGRAPHIC_DATA] Wife is 78 Retired Cash Flow: SSI - 47k/y…" at bounding box center [595, 287] width 1190 height 574
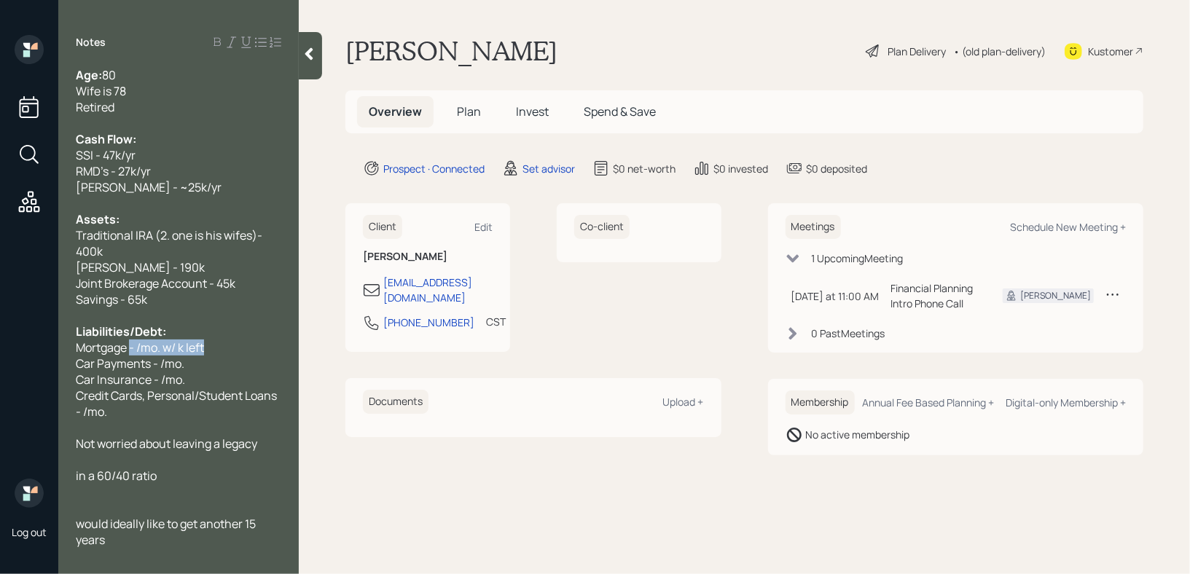
drag, startPoint x: 206, startPoint y: 350, endPoint x: 48, endPoint y: 350, distance: 157.4
click at [48, 350] on div "Log out Notes Age: [DEMOGRAPHIC_DATA] Wife is 78 Retired Cash Flow: SSI - 47k/y…" at bounding box center [595, 287] width 1190 height 574
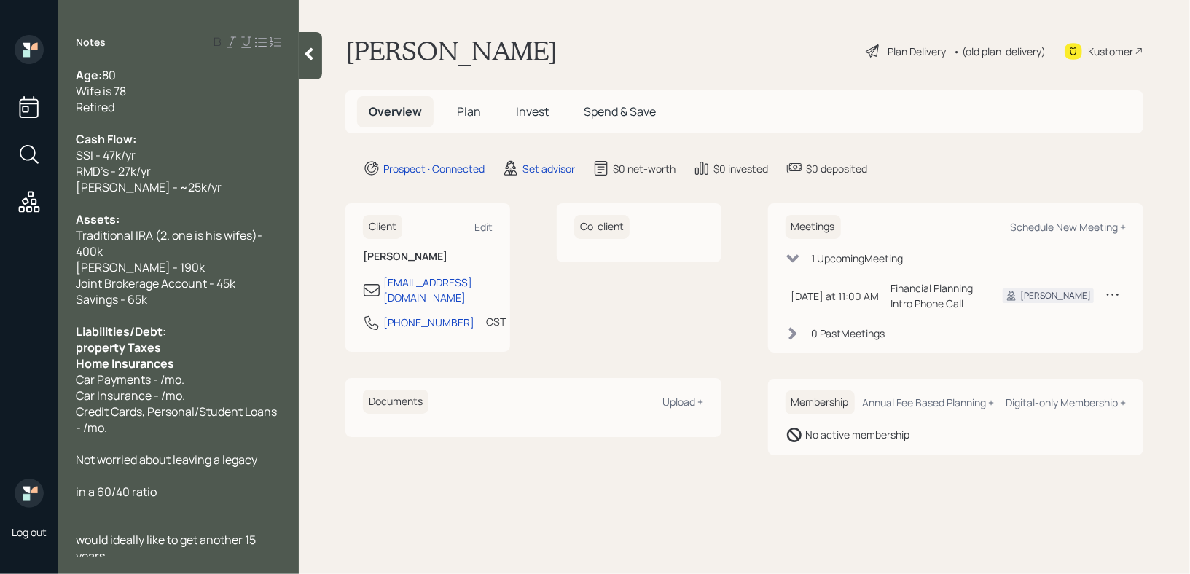
click at [85, 359] on span "Home Insurances" at bounding box center [125, 364] width 98 height 16
click at [85, 343] on span "property Taxes" at bounding box center [118, 348] width 85 height 16
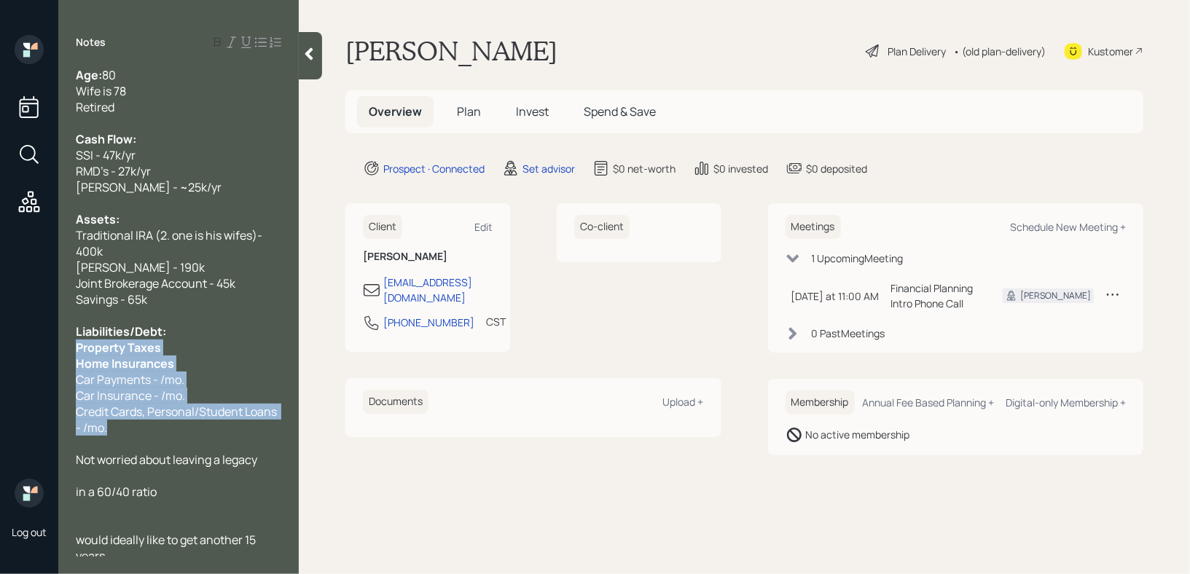
drag, startPoint x: 128, startPoint y: 429, endPoint x: 69, endPoint y: 350, distance: 98.5
click at [69, 350] on div "Age: [DEMOGRAPHIC_DATA] Wife is 78 Retired Cash Flow: SSI - 47k/yr RMD's - 27k/…" at bounding box center [178, 312] width 241 height 490
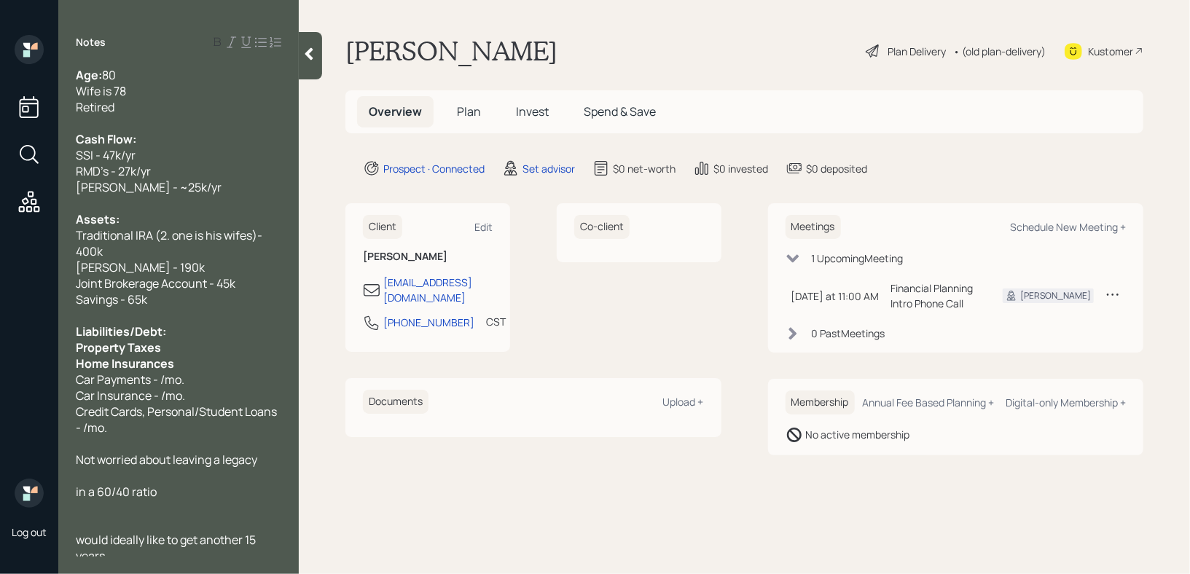
click at [137, 360] on span "Home Insurances" at bounding box center [125, 364] width 98 height 16
click at [187, 359] on div "Home Insurances" at bounding box center [179, 364] width 206 height 16
drag, startPoint x: 187, startPoint y: 359, endPoint x: 47, endPoint y: 354, distance: 140.0
click at [47, 354] on div "Log out Notes Age: [DEMOGRAPHIC_DATA] Wife is 78 Retired Cash Flow: SSI - 47k/y…" at bounding box center [595, 287] width 1190 height 574
click at [160, 439] on div at bounding box center [179, 444] width 206 height 16
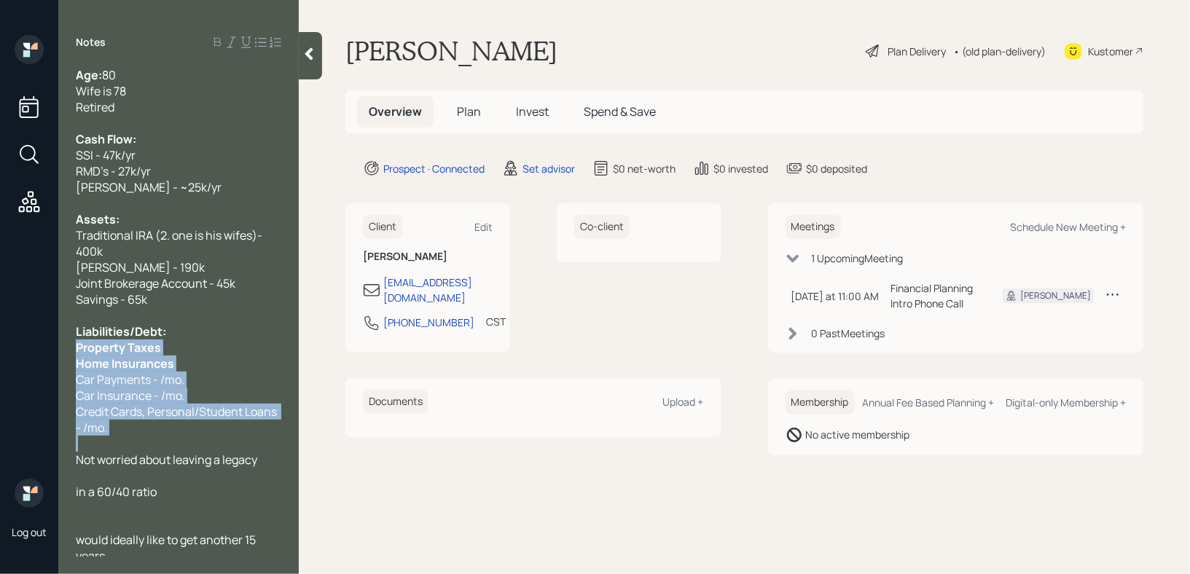
drag, startPoint x: 159, startPoint y: 439, endPoint x: 77, endPoint y: 356, distance: 117.0
click at [77, 356] on div "Age: [DEMOGRAPHIC_DATA] Wife is 78 Retired Cash Flow: SSI - 47k/yr RMD's - 27k/…" at bounding box center [179, 315] width 206 height 497
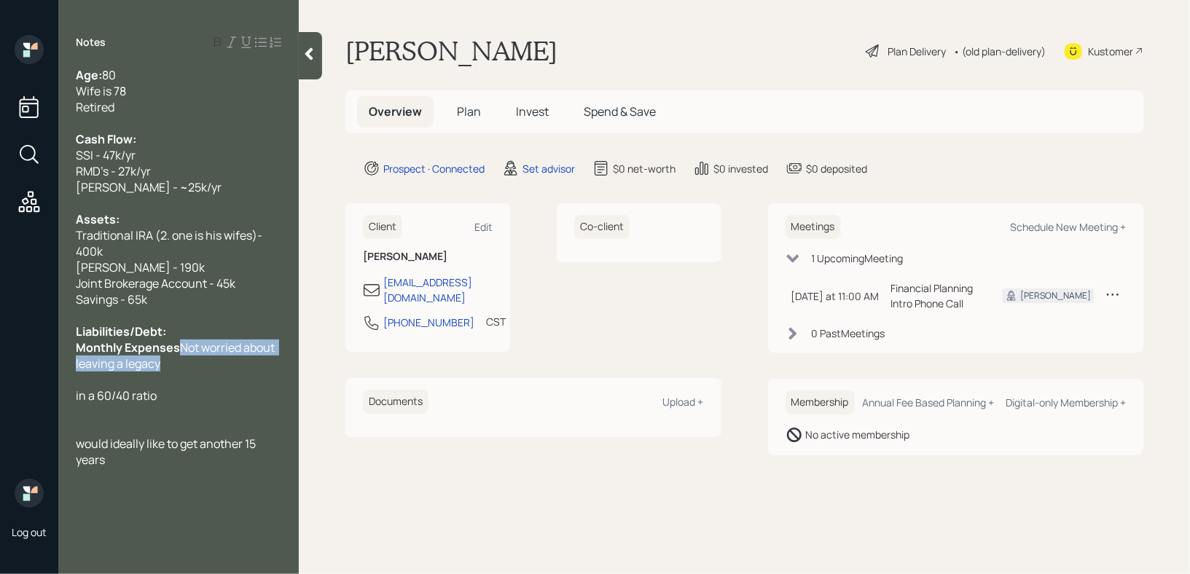
drag, startPoint x: 181, startPoint y: 351, endPoint x: 184, endPoint y: 375, distance: 24.2
click at [184, 375] on div "Age: [DEMOGRAPHIC_DATA] Wife is 78 Retired Cash Flow: SSI - 47k/yr RMD's - 27k/…" at bounding box center [179, 267] width 206 height 401
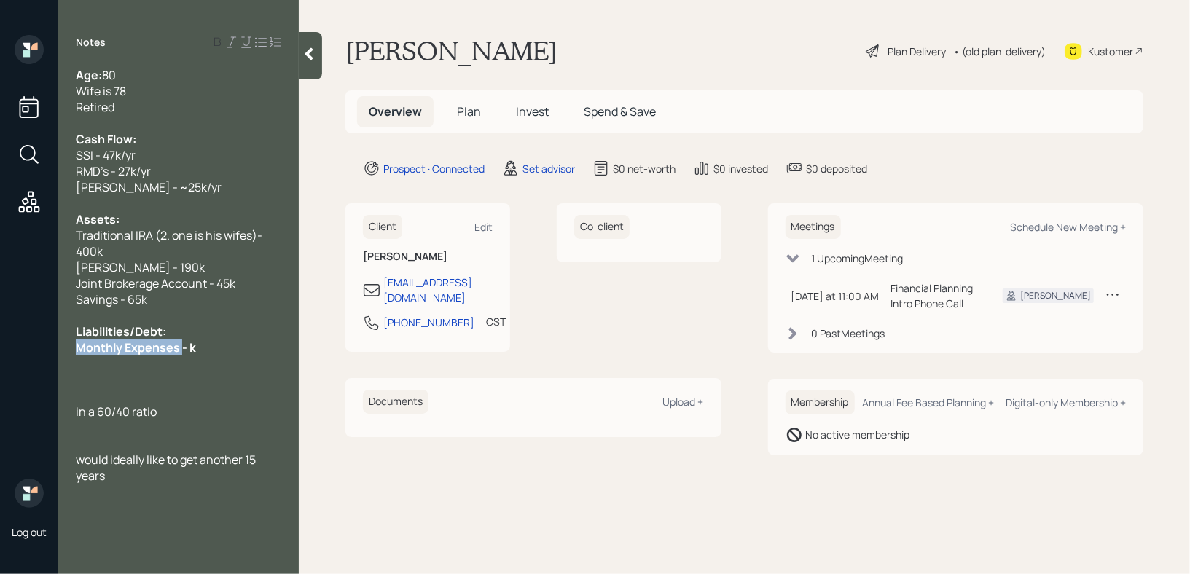
drag, startPoint x: 181, startPoint y: 351, endPoint x: 16, endPoint y: 351, distance: 164.7
click at [17, 351] on div "Log out Notes Age: [DEMOGRAPHIC_DATA] Wife is 78 Retired Cash Flow: SSI - 47k/y…" at bounding box center [595, 287] width 1190 height 574
click at [181, 364] on div at bounding box center [179, 364] width 206 height 16
drag, startPoint x: 219, startPoint y: 356, endPoint x: 48, endPoint y: 356, distance: 171.3
click at [48, 356] on div "Log out Notes Age: [DEMOGRAPHIC_DATA] Wife is 78 Retired Cash Flow: SSI - 47k/y…" at bounding box center [595, 287] width 1190 height 574
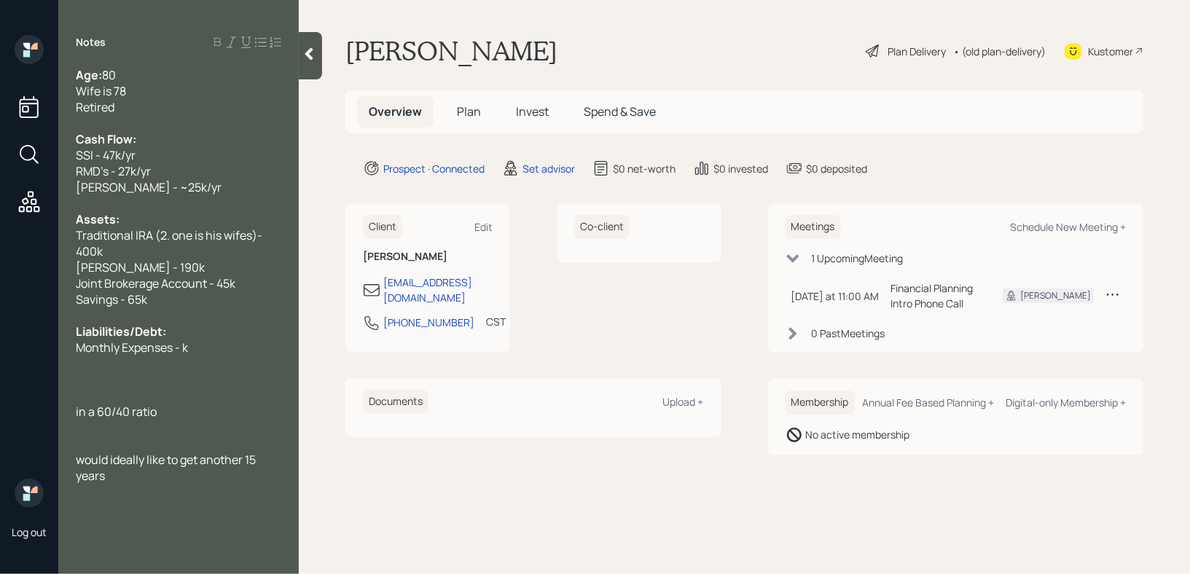
click at [166, 333] on span "Liabilities/Debt:" at bounding box center [121, 332] width 90 height 16
click at [187, 351] on span "Monthly Expenses - k" at bounding box center [132, 348] width 112 height 16
click at [77, 351] on span "Monthly Expenses - k" at bounding box center [132, 348] width 112 height 16
click at [138, 361] on div at bounding box center [179, 364] width 206 height 16
click at [205, 354] on span "Avg Monthly Expenses - 5k" at bounding box center [146, 348] width 140 height 16
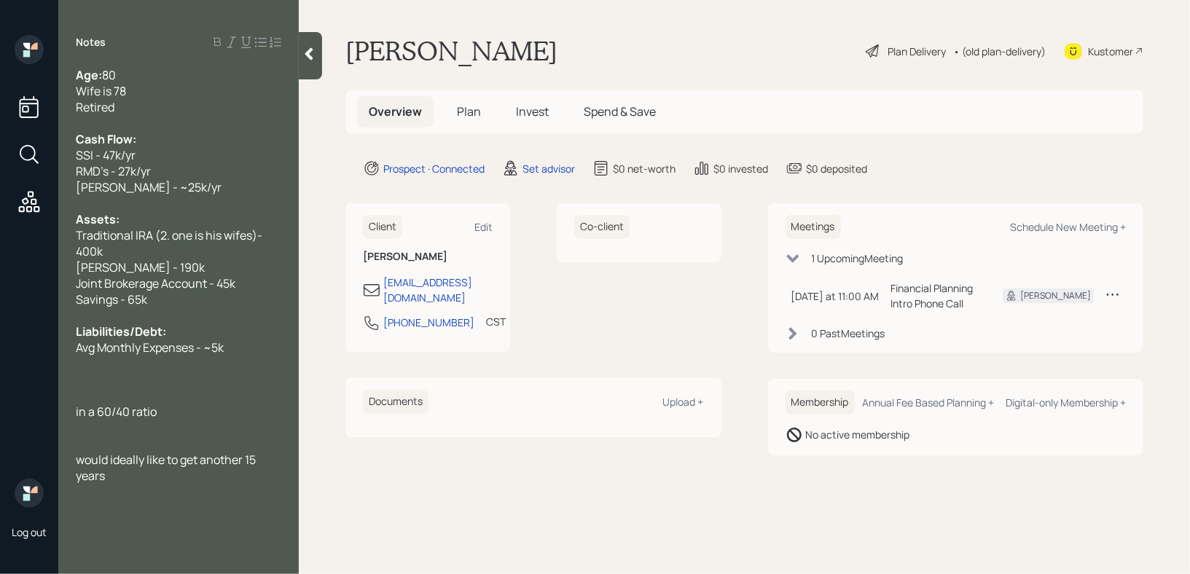
click at [96, 353] on span "Avg Monthly Expenses - ~5k" at bounding box center [150, 348] width 148 height 16
click at [242, 340] on div "Liabilities/Debt:" at bounding box center [179, 332] width 206 height 16
click at [242, 351] on div "Avg. Monthly Expenses - ~5k" at bounding box center [179, 348] width 206 height 16
drag, startPoint x: 204, startPoint y: 363, endPoint x: 53, endPoint y: 363, distance: 150.9
click at [53, 363] on div "Log out Notes Age: [DEMOGRAPHIC_DATA] Wife is 78 Retired Cash Flow: SSI - 47k/y…" at bounding box center [595, 287] width 1190 height 574
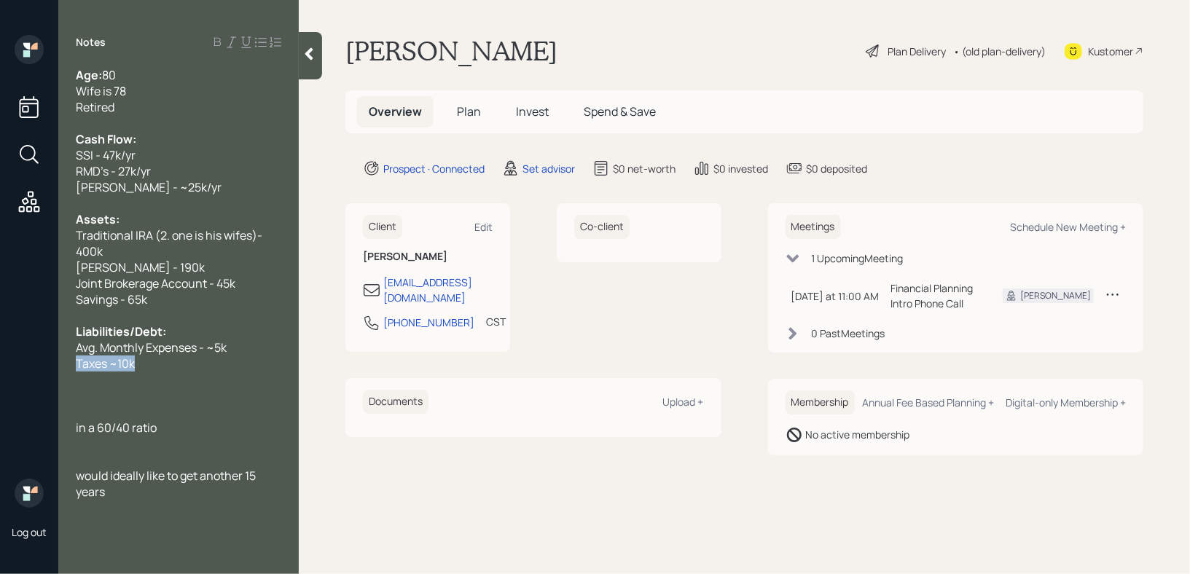
copy span "Taxes ~10k"
click at [184, 336] on div "Liabilities/Debt:" at bounding box center [179, 332] width 206 height 16
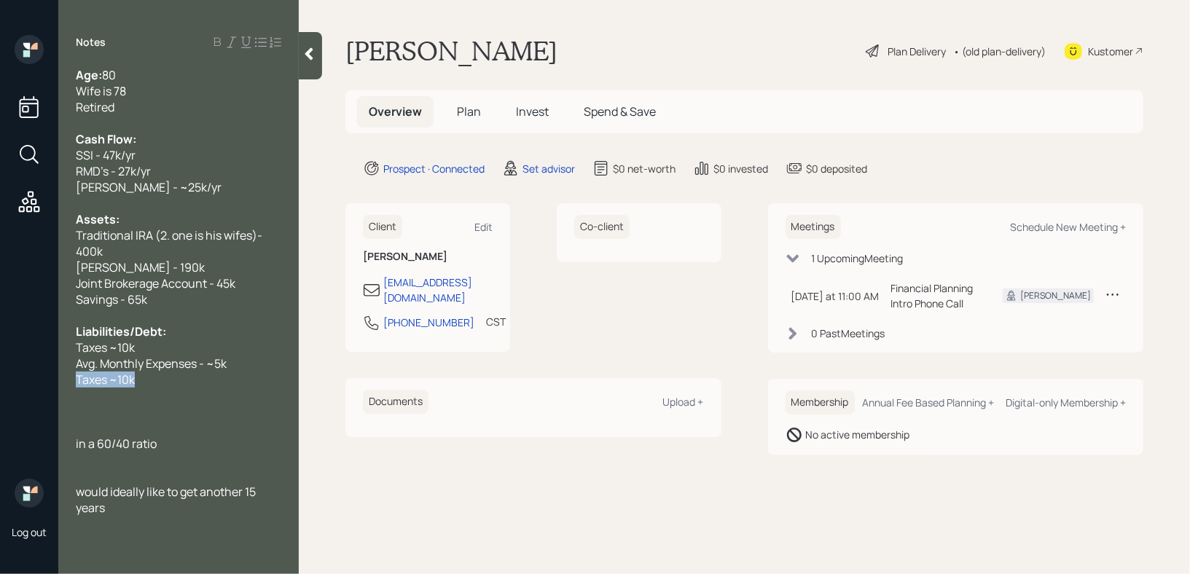
drag, startPoint x: 11, startPoint y: 383, endPoint x: 0, endPoint y: 383, distance: 10.9
click at [0, 383] on div "Log out Notes Age: [DEMOGRAPHIC_DATA] Wife is 78 Retired Cash Flow: SSI - 47k/y…" at bounding box center [595, 287] width 1190 height 574
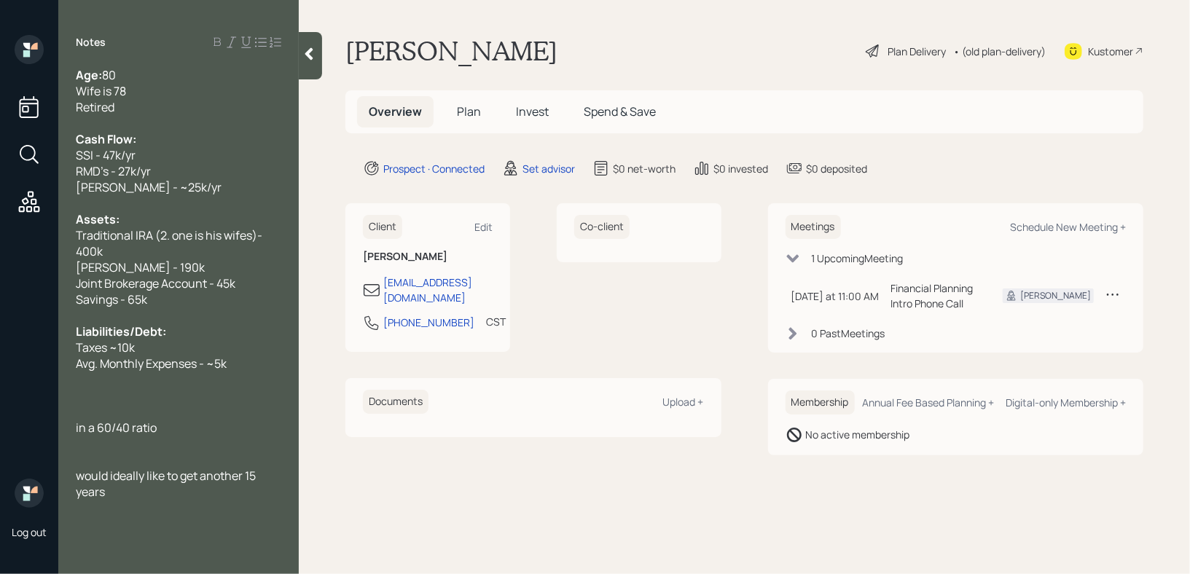
click at [79, 354] on span "Taxes ~10k" at bounding box center [105, 348] width 59 height 16
click at [235, 366] on div "Avg. Monthly Expenses - ~5k" at bounding box center [179, 364] width 206 height 16
click at [232, 448] on div "in a 60/40 ratio" at bounding box center [179, 444] width 206 height 16
drag, startPoint x: 165, startPoint y: 450, endPoint x: 264, endPoint y: 451, distance: 99.1
click at [264, 451] on div "in a 60/40 ratio. they like to travel" at bounding box center [179, 444] width 206 height 16
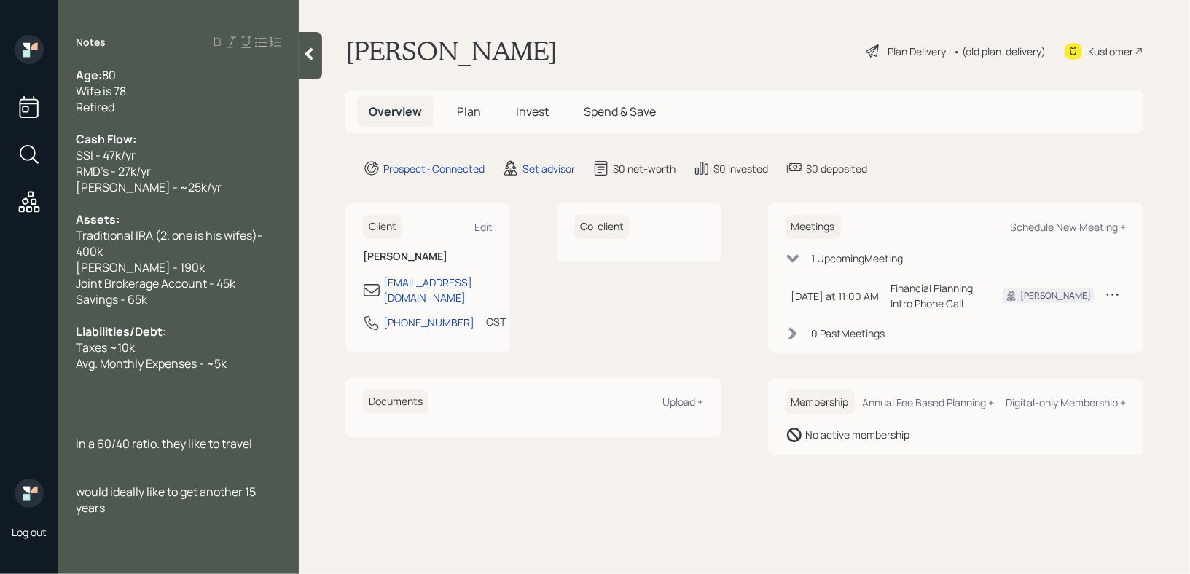
click at [264, 451] on div "in a 60/40 ratio. they like to travel" at bounding box center [179, 444] width 206 height 16
drag, startPoint x: 264, startPoint y: 451, endPoint x: 164, endPoint y: 451, distance: 99.8
click at [164, 451] on div "in a 60/40 ratio. they like to travel" at bounding box center [179, 444] width 206 height 16
copy span "they like to travel"
click at [110, 448] on span "in a 60/40 ratio. they like to travel" at bounding box center [164, 444] width 176 height 16
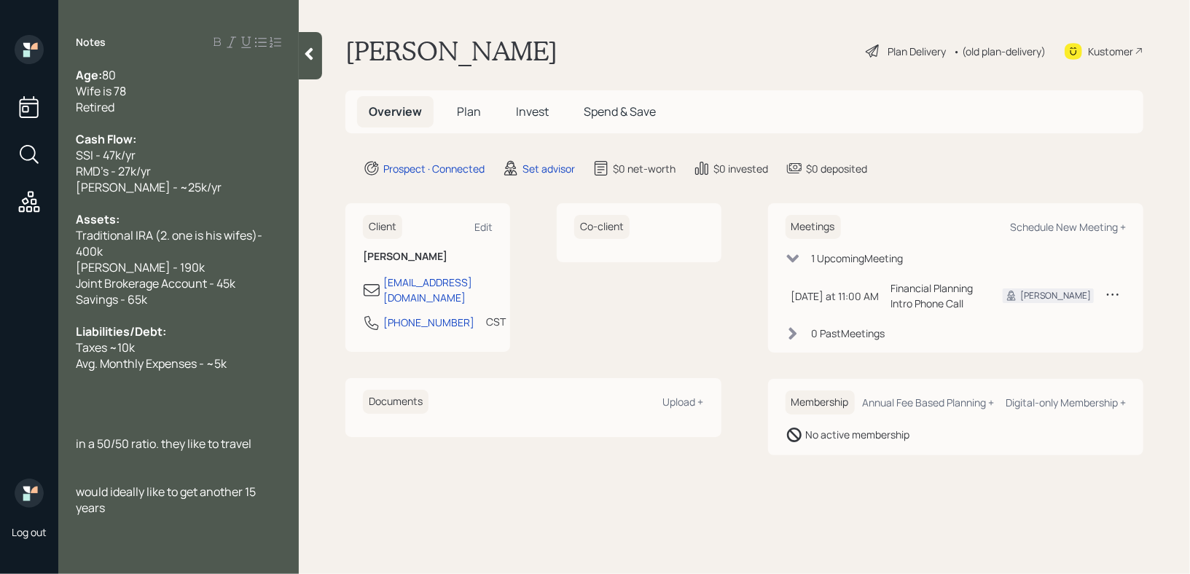
click at [160, 451] on span "in a 50/50 ratio. they like to travel" at bounding box center [164, 444] width 176 height 16
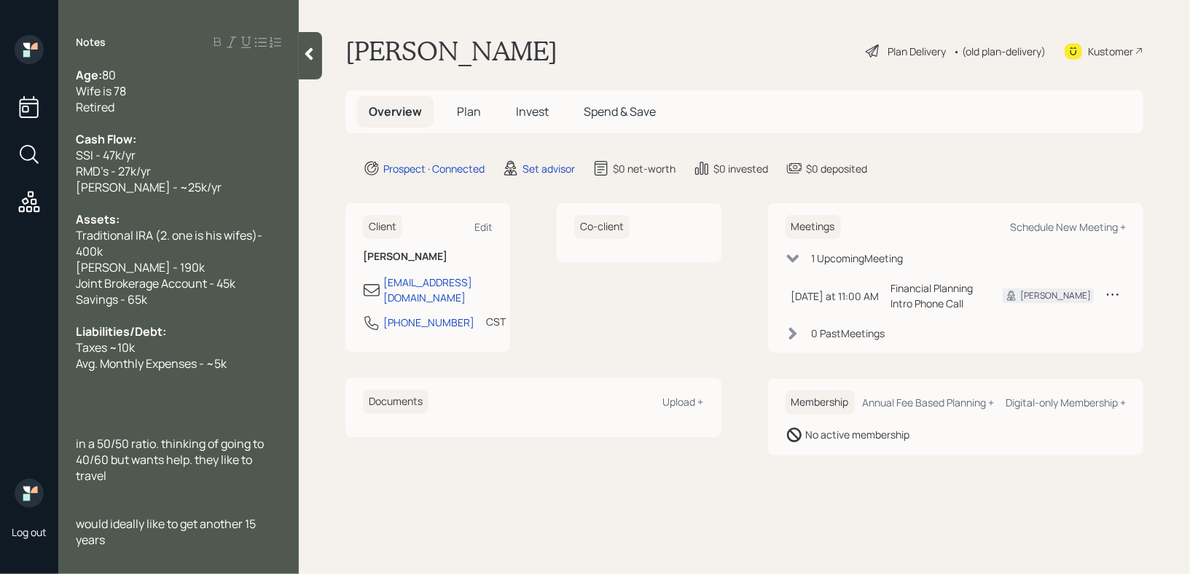
click at [162, 477] on div "in a 50/50 ratio. thinking of going to 40/60 but wants help. they like to travel" at bounding box center [179, 460] width 206 height 48
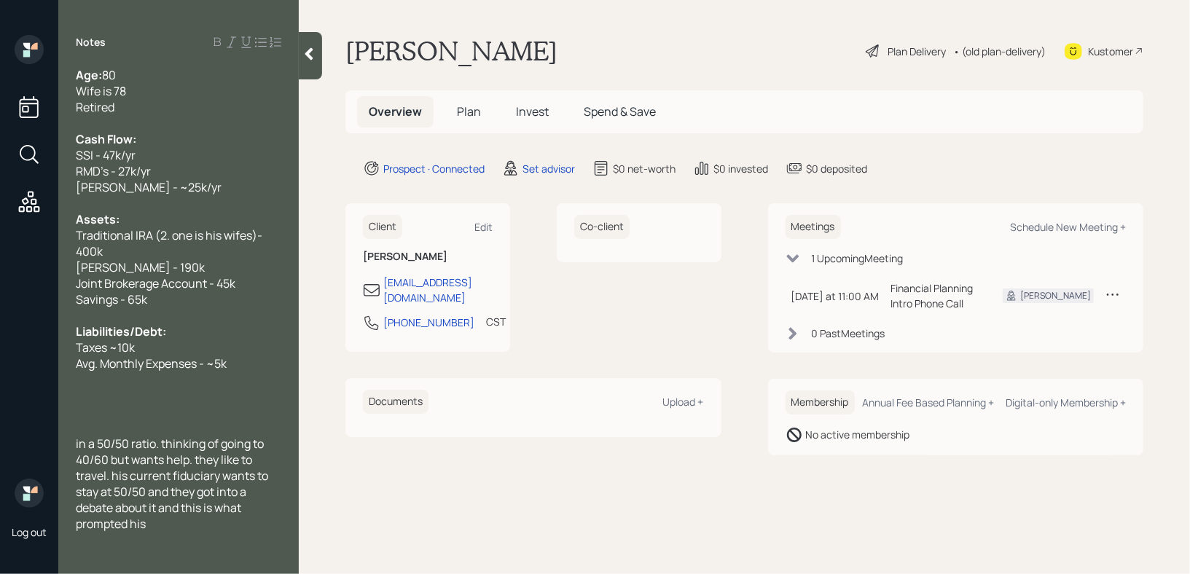
click at [315, 55] on icon at bounding box center [309, 54] width 15 height 15
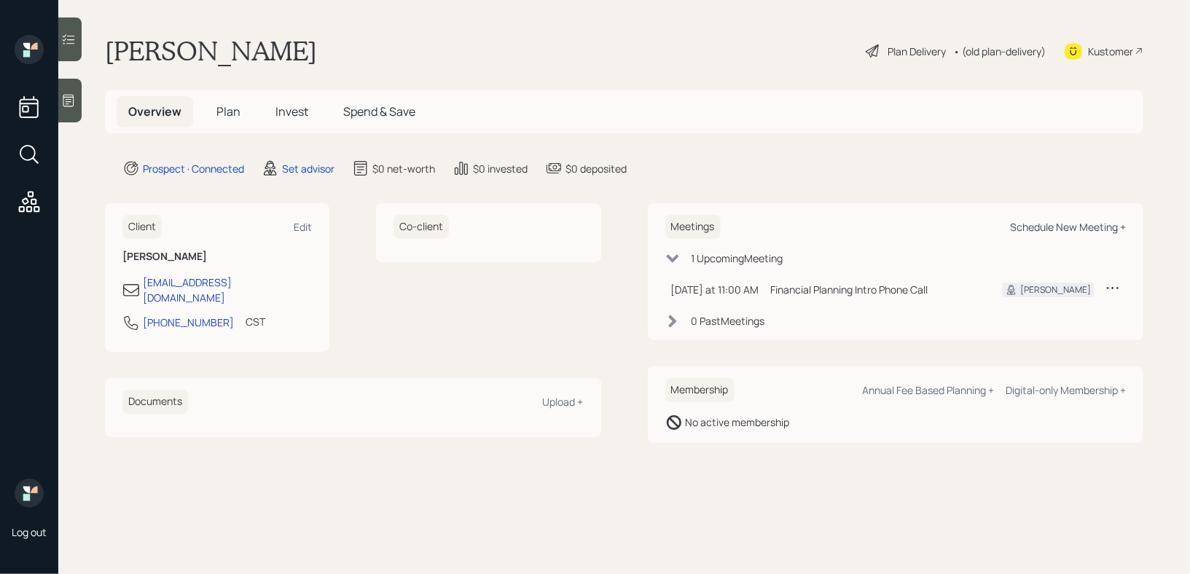
click at [1081, 231] on div "Schedule New Meeting +" at bounding box center [1068, 227] width 116 height 14
select select "round-[PERSON_NAME]"
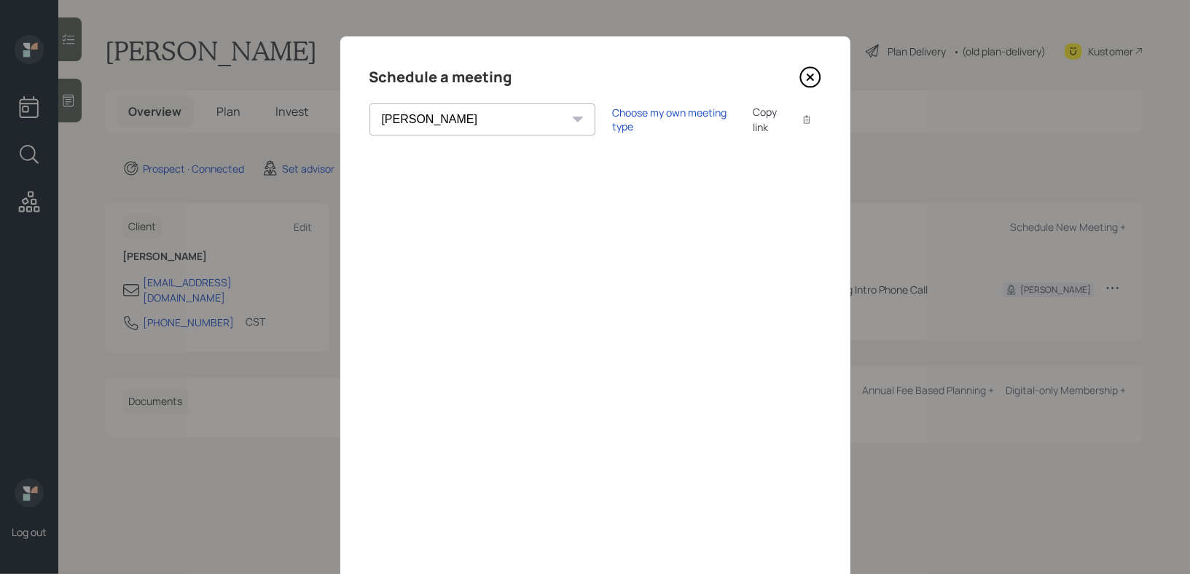
scroll to position [82, 0]
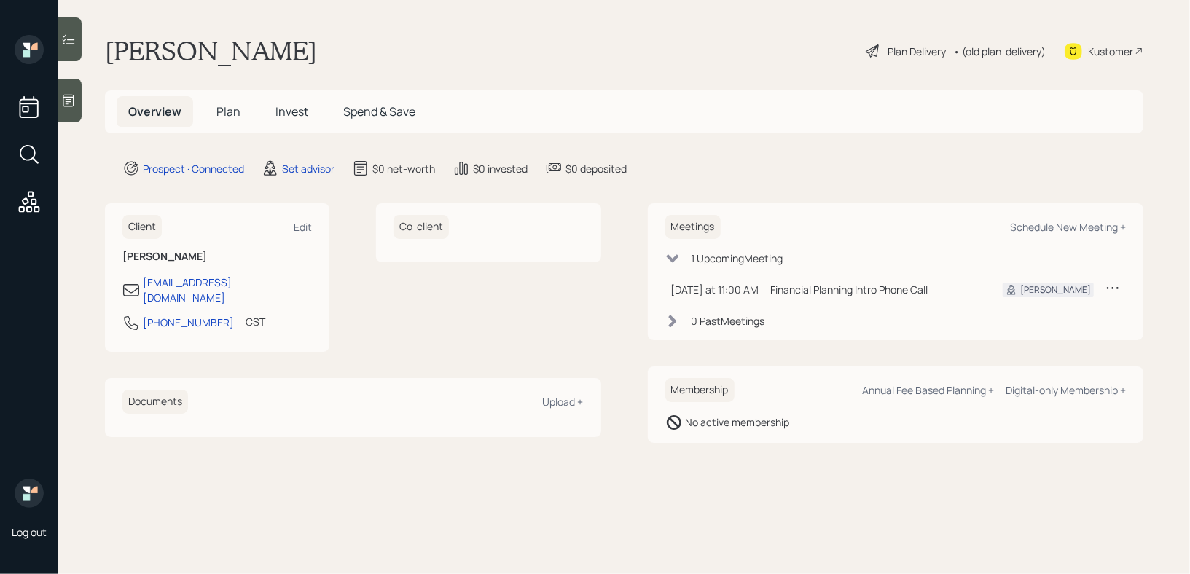
click at [73, 93] on icon at bounding box center [68, 100] width 15 height 15
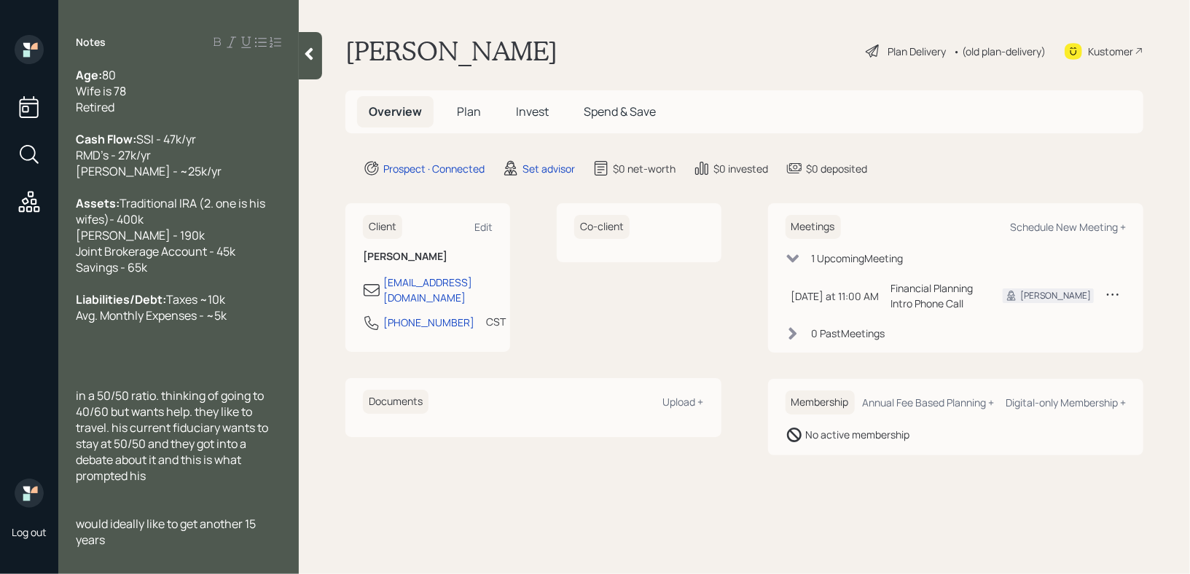
scroll to position [44, 0]
click at [196, 386] on div at bounding box center [179, 380] width 206 height 16
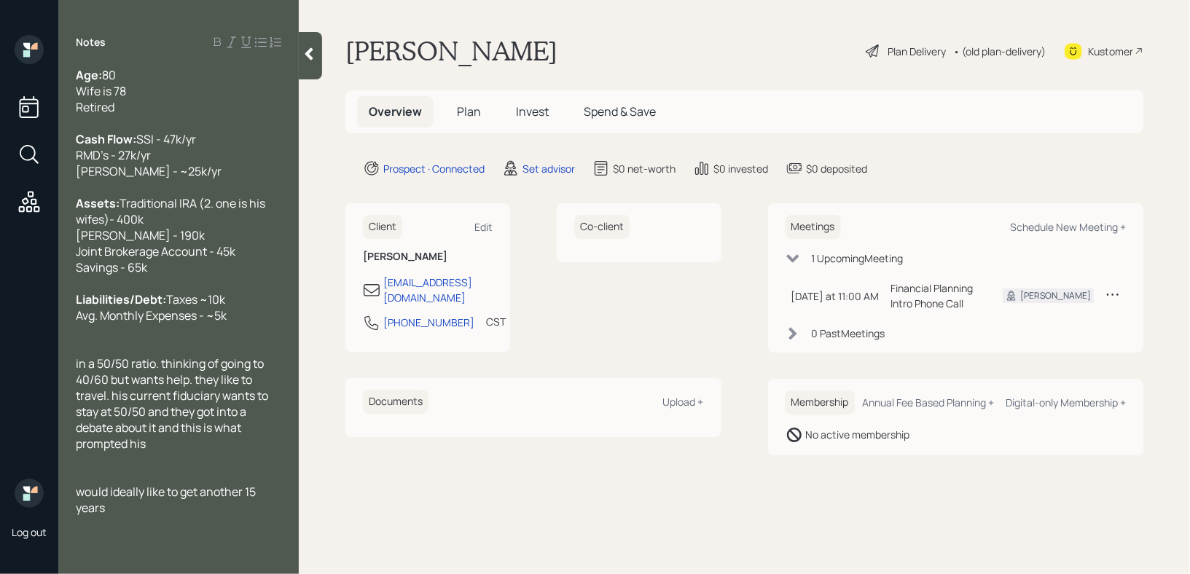
scroll to position [12, 0]
click at [85, 408] on span "in a 50/50 ratio. thinking of going to 40/60 but wants help. they like to trave…" at bounding box center [173, 404] width 195 height 96
click at [221, 402] on span "Currently in a 50/50 ratio. thinking of going to 40/60 but wants help. they lik…" at bounding box center [176, 404] width 200 height 96
click at [239, 424] on span "Currently in a 50/50 ratio. Thinking of going to 40/60 but wants help. they lik…" at bounding box center [176, 404] width 201 height 96
drag, startPoint x: 178, startPoint y: 436, endPoint x: 37, endPoint y: 436, distance: 140.7
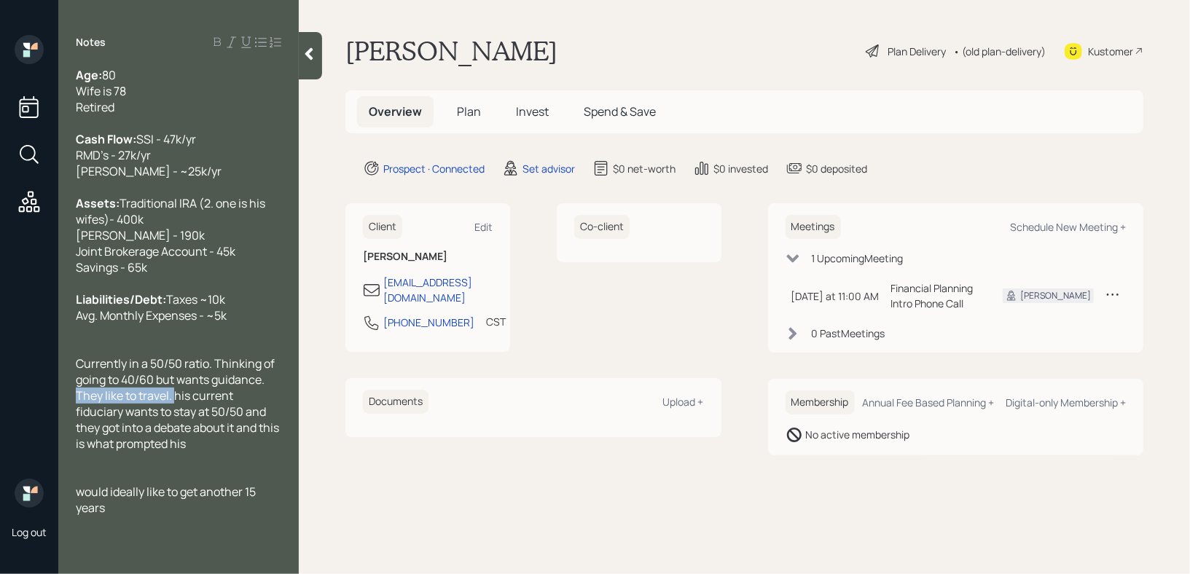
click at [37, 436] on div "Log out Notes Age: [DEMOGRAPHIC_DATA] Wife is 78 Retired Cash Flow: SSI - 47k/y…" at bounding box center [595, 287] width 1190 height 574
copy span "They like to travel."
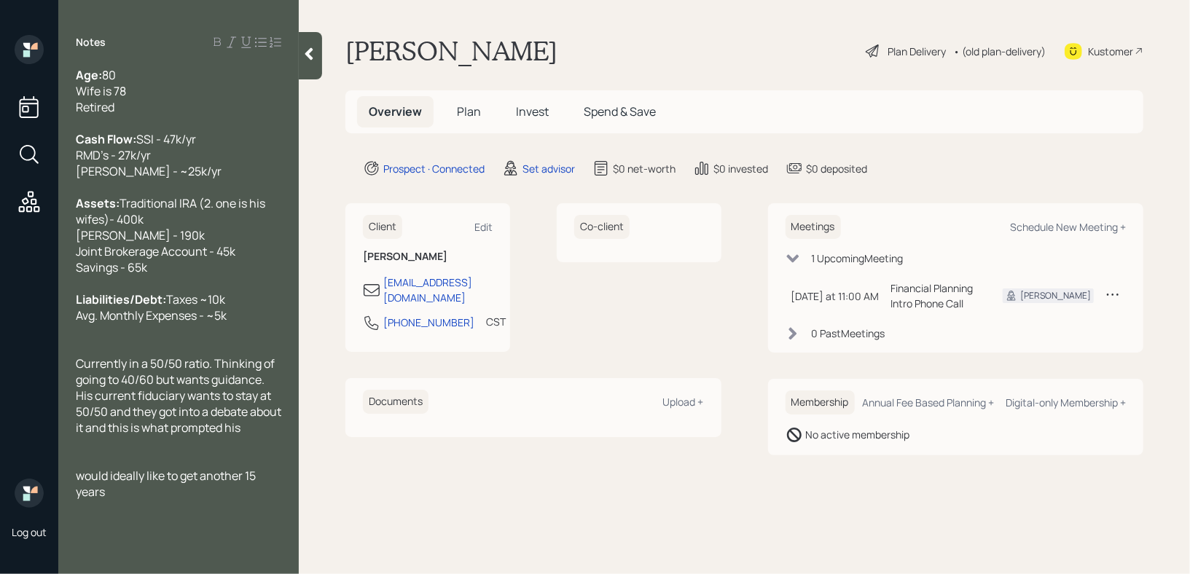
click at [163, 500] on div "would ideally like to get another 15 years" at bounding box center [179, 484] width 206 height 32
click at [273, 400] on div "Currently in a 50/50 ratio. Thinking of going to 40/60 but wants guidance. His …" at bounding box center [179, 396] width 206 height 80
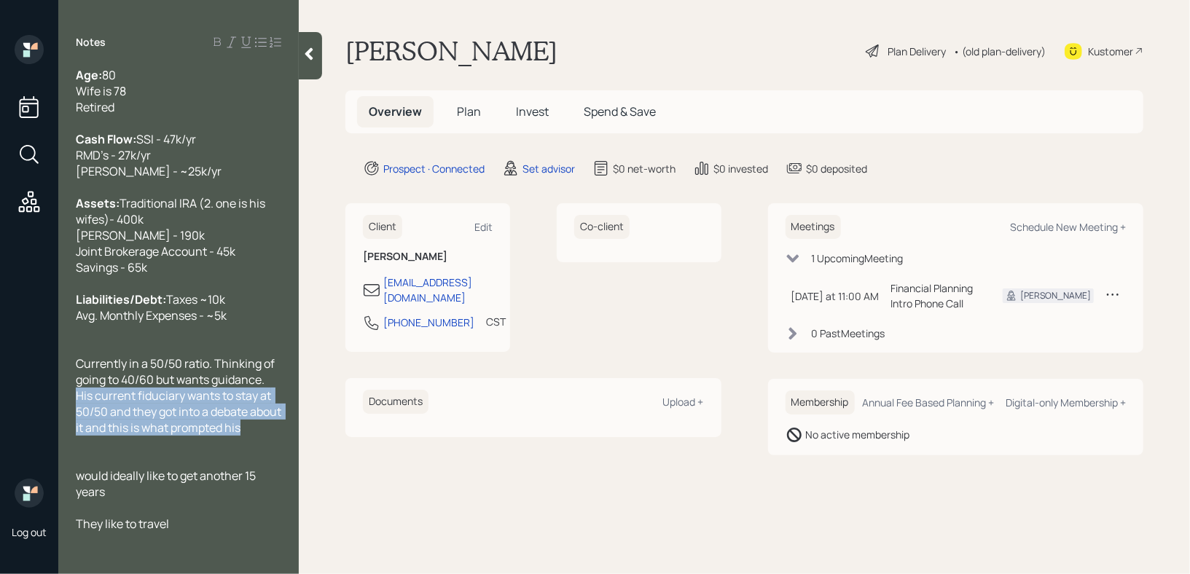
drag, startPoint x: 254, startPoint y: 453, endPoint x: 62, endPoint y: 422, distance: 194.9
click at [62, 422] on div "Age: [DEMOGRAPHIC_DATA] Wife is 78 Retired Cash Flow: SSI - 47k/yr RMD's - 27k/…" at bounding box center [178, 299] width 241 height 465
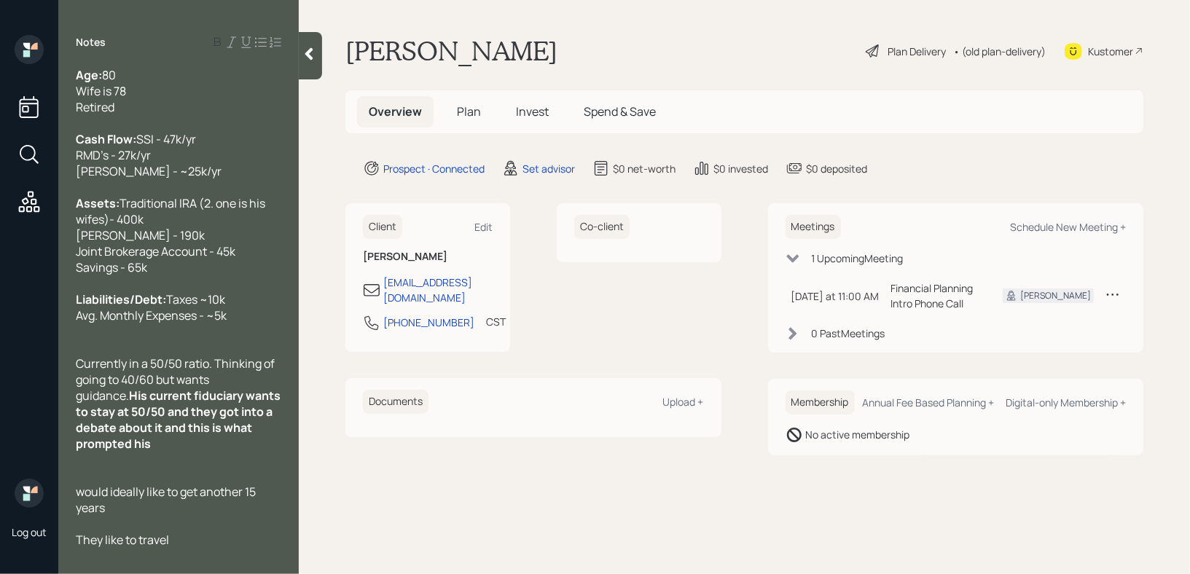
click at [153, 413] on span "His current fiduciary wants to stay at 50/50 and they got into a debate about i…" at bounding box center [179, 420] width 207 height 64
click at [145, 452] on div "Currently in a 50/50 ratio. Thinking of going to 40/60 but wants guidance. His …" at bounding box center [179, 404] width 206 height 96
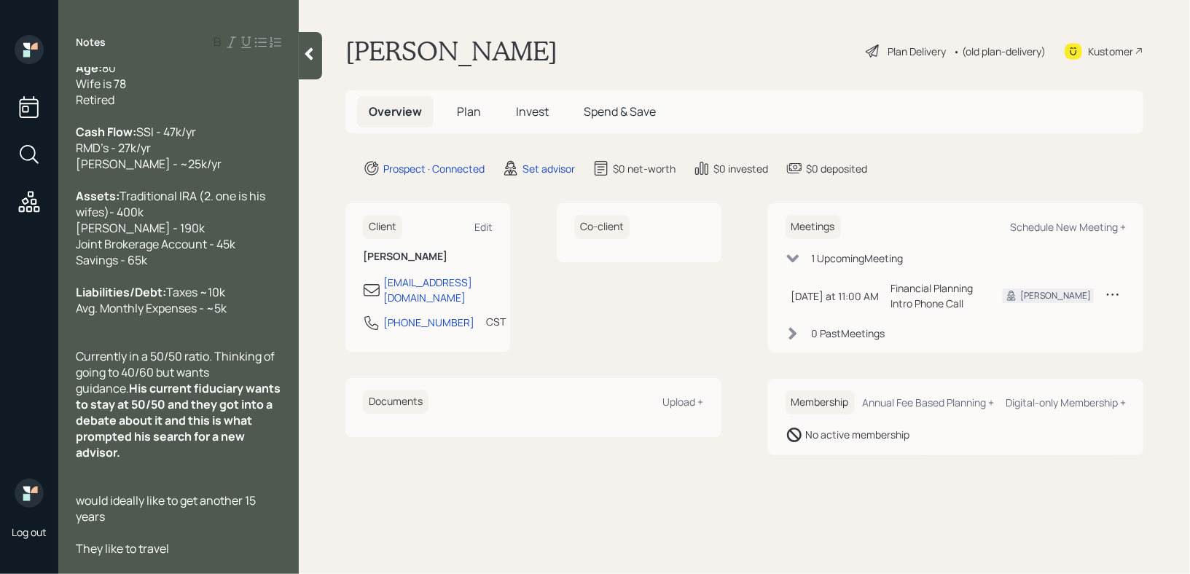
click at [244, 422] on span "His current fiduciary wants to stay at 50/50 and they got into a debate about i…" at bounding box center [179, 420] width 207 height 80
click at [235, 422] on span "His current fiduciary wants to stay at 50/50 and they got into a debate about i…" at bounding box center [179, 420] width 207 height 80
click at [216, 461] on div "Currently in a 50/50 ratio. Thinking of going to 40/60 but wants guidance. His …" at bounding box center [179, 404] width 206 height 112
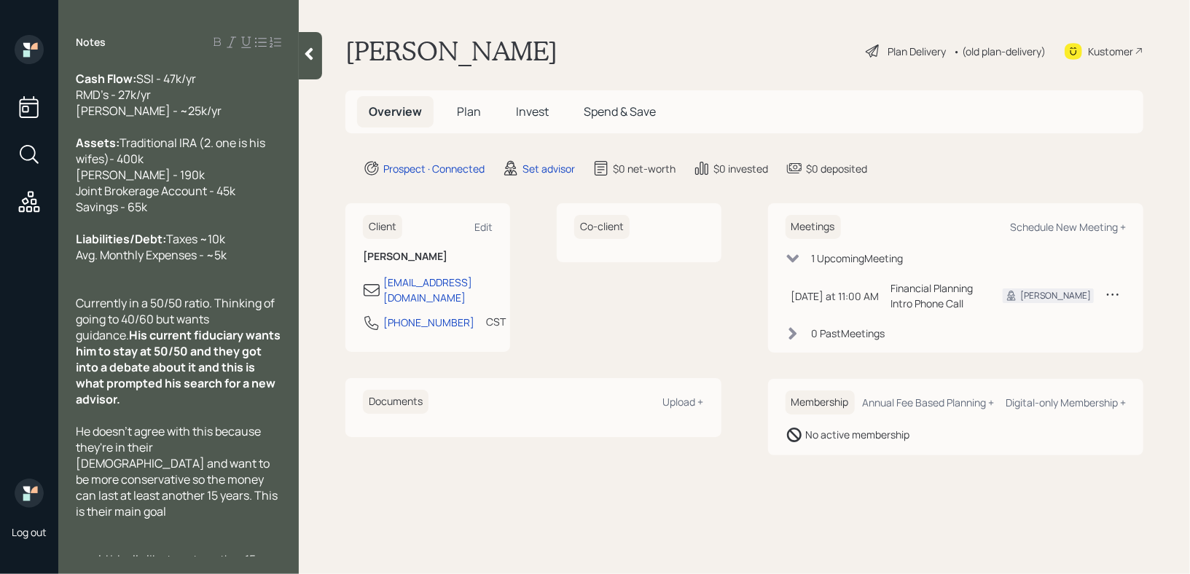
scroll to position [157, 0]
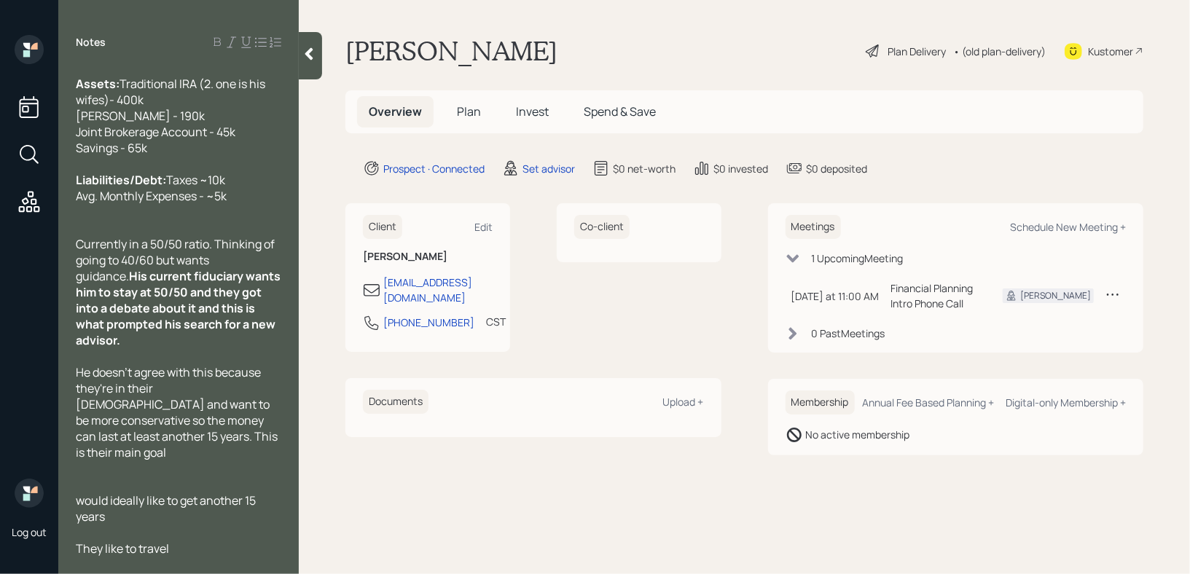
click at [236, 439] on span "He doesn't agree with this because they're in their [DEMOGRAPHIC_DATA] and want…" at bounding box center [178, 412] width 204 height 96
click at [214, 514] on div "would ideally like to get another 15 years" at bounding box center [179, 509] width 206 height 32
drag, startPoint x: 120, startPoint y: 515, endPoint x: 69, endPoint y: 500, distance: 52.6
click at [69, 500] on div "Age: [DEMOGRAPHIC_DATA] Wife is 78 Retired Cash Flow: SSI - 47k/yr RMD's - 27k/…" at bounding box center [178, 312] width 241 height 490
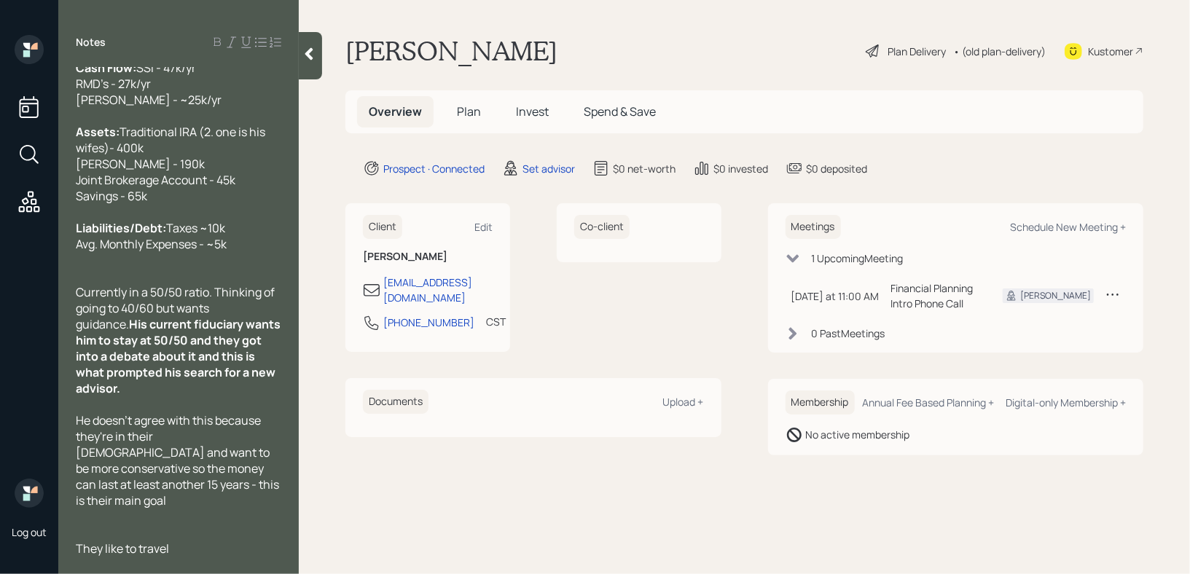
scroll to position [93, 0]
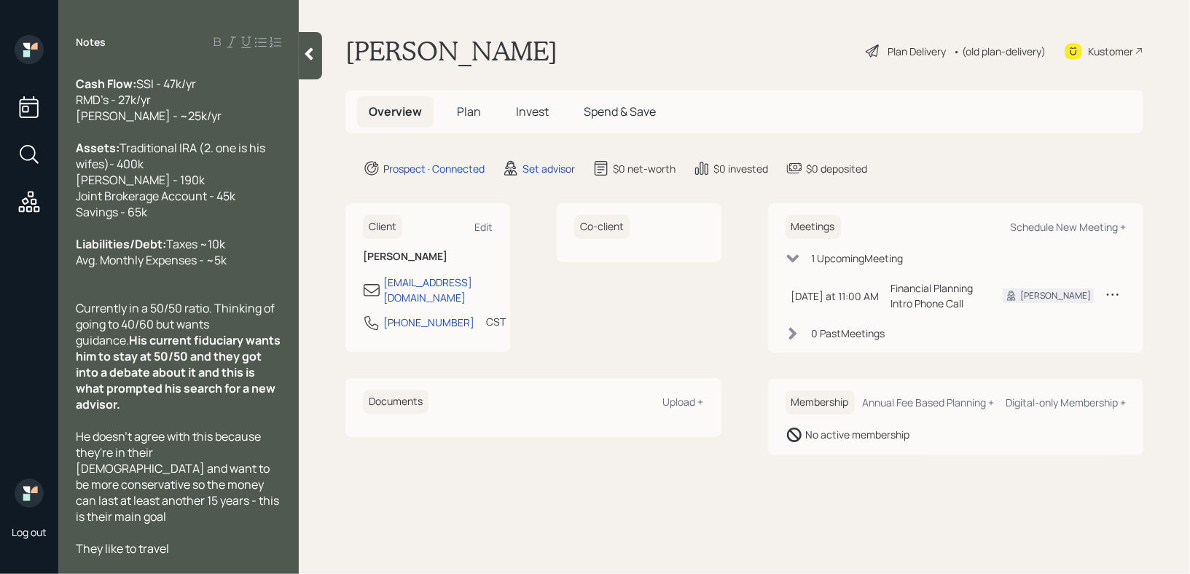
click at [190, 544] on div "They like to travel" at bounding box center [179, 549] width 206 height 16
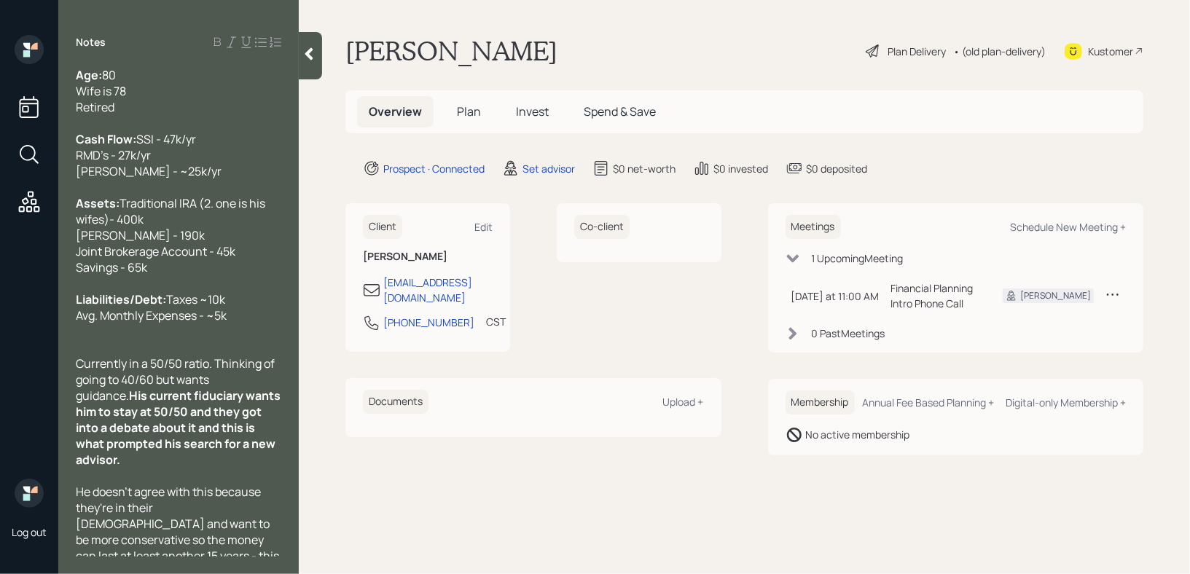
click at [186, 169] on div "Cash Flow: SSI - 47k/yr RMD's - 27k/yr [PERSON_NAME] - ~25k/yr" at bounding box center [179, 155] width 206 height 48
click at [185, 195] on div at bounding box center [179, 187] width 206 height 16
click at [82, 257] on span "Traditional IRA (2. one is his wifes)- 400k [PERSON_NAME] - 190k Joint Brokerag…" at bounding box center [172, 235] width 192 height 80
click at [132, 268] on span "Traditional IRA (2. one is his wifes)- 400k [PERSON_NAME] - 190k Joint Brokerag…" at bounding box center [172, 235] width 192 height 80
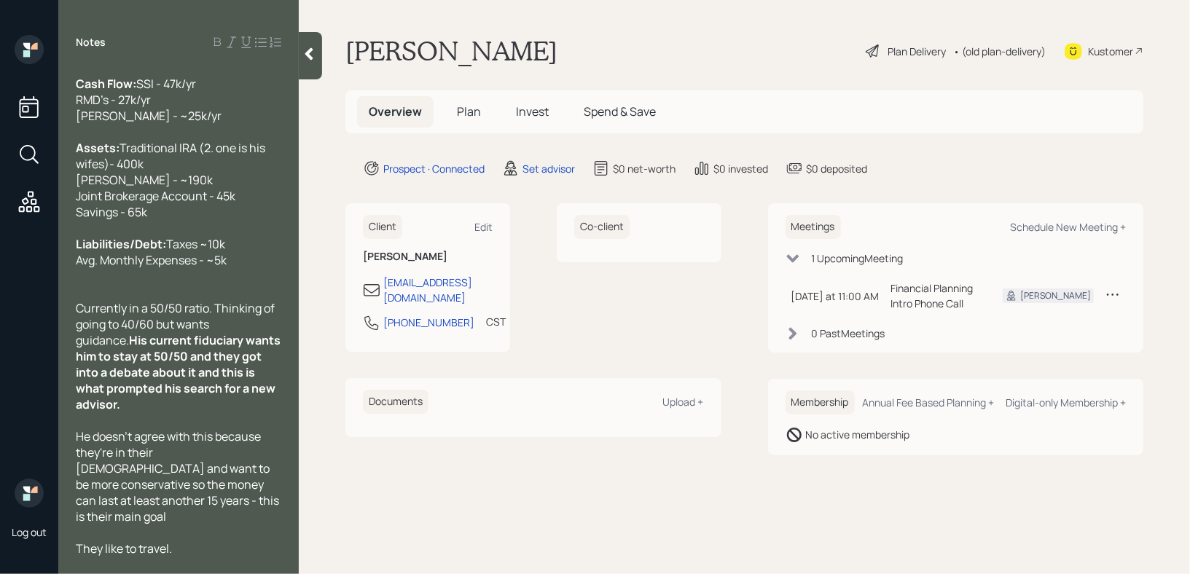
click at [226, 220] on div at bounding box center [179, 228] width 206 height 16
click at [227, 206] on div "Assets: Traditional IRA (2. one is his wifes)- 400k [PERSON_NAME] - ~190k Joint…" at bounding box center [179, 180] width 206 height 80
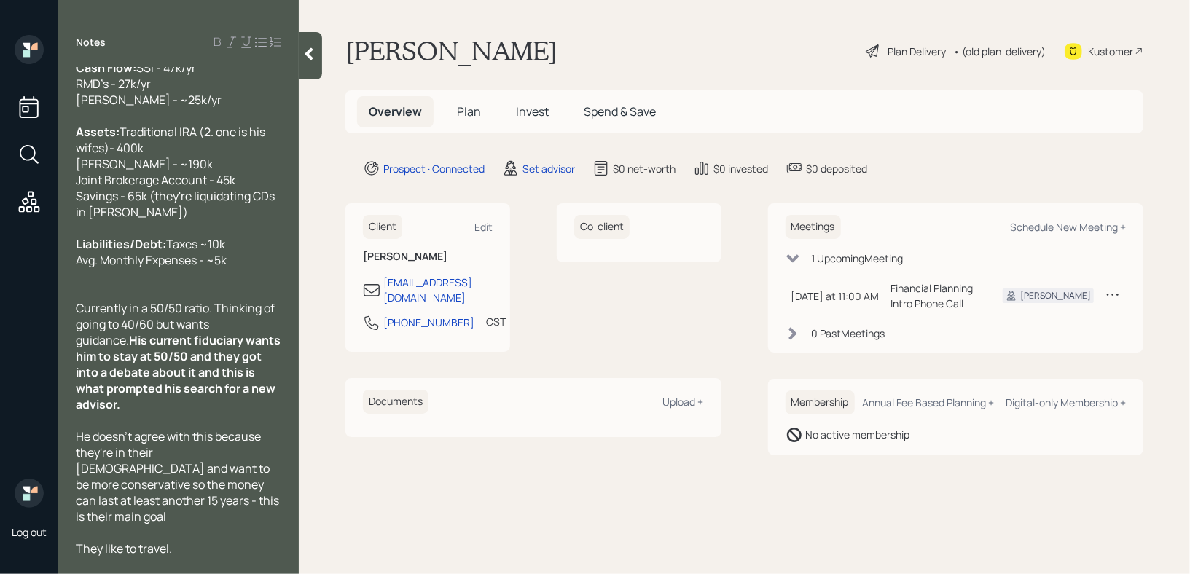
click at [192, 210] on span "Traditional IRA (2. one is his wifes)- 400k [PERSON_NAME] - ~190k Joint Brokera…" at bounding box center [176, 172] width 201 height 96
click at [307, 36] on div at bounding box center [310, 55] width 23 height 47
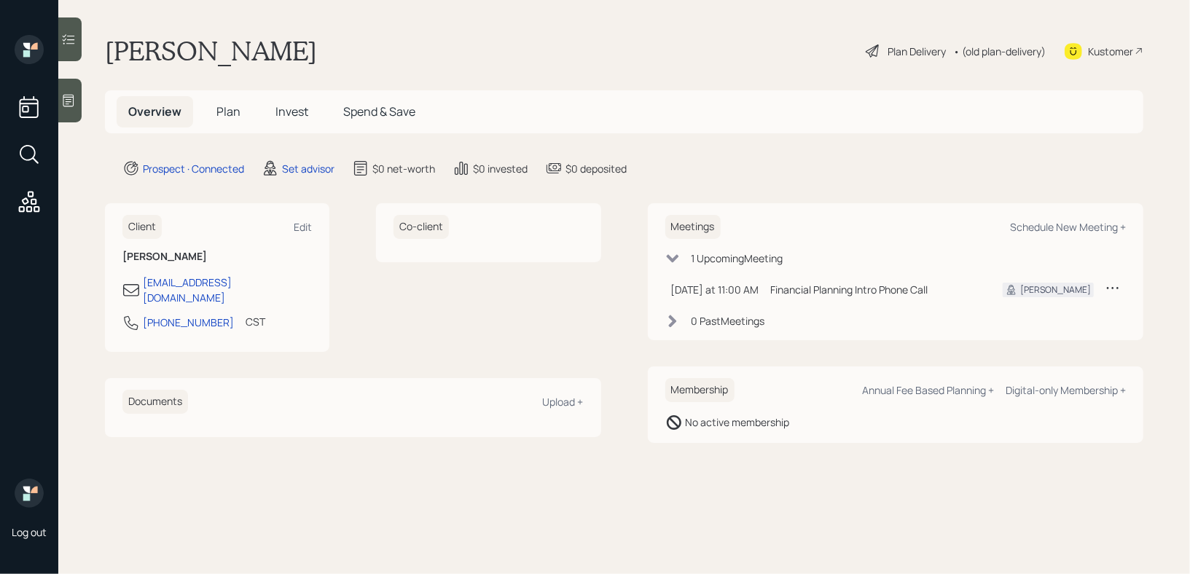
click at [476, 39] on div "[PERSON_NAME] Plan Delivery • (old plan-delivery) Kustomer" at bounding box center [624, 51] width 1039 height 32
